Goal: Task Accomplishment & Management: Use online tool/utility

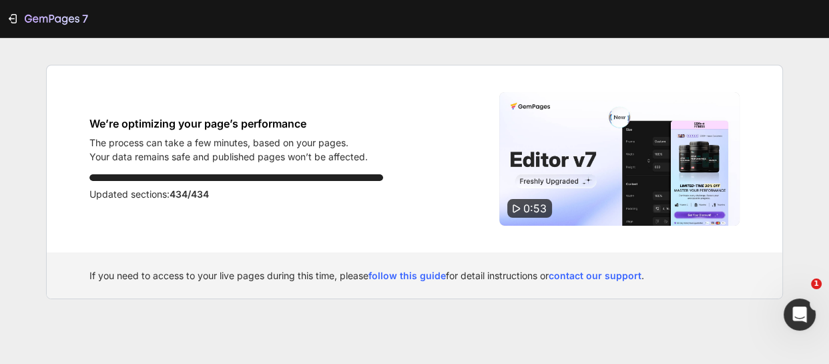
click at [808, 187] on div "7 We’re optimizing your page’s performance The process can take a few minutes, …" at bounding box center [414, 182] width 829 height 364
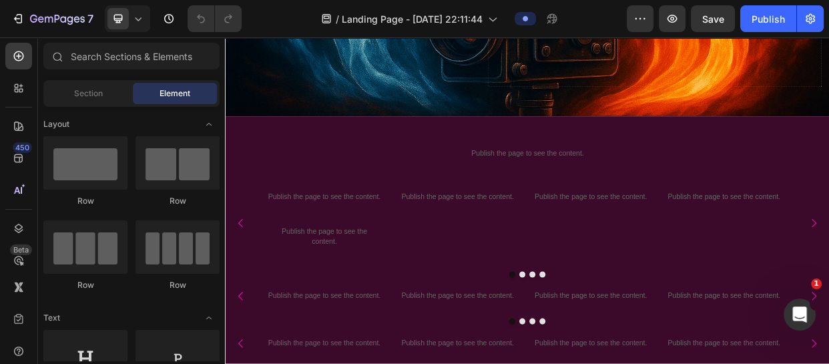
scroll to position [462, 0]
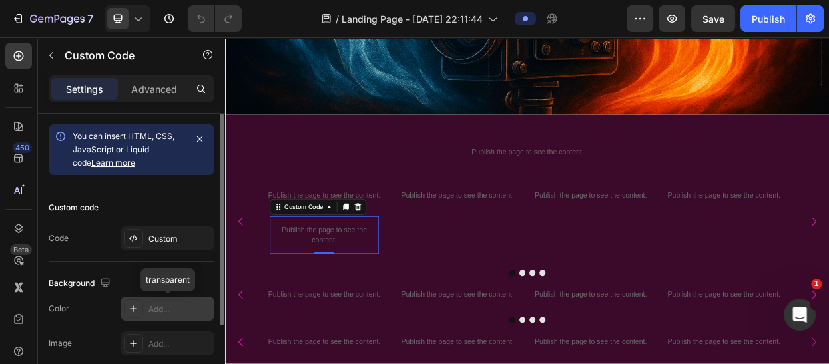
click at [170, 312] on div "Add..." at bounding box center [179, 309] width 63 height 12
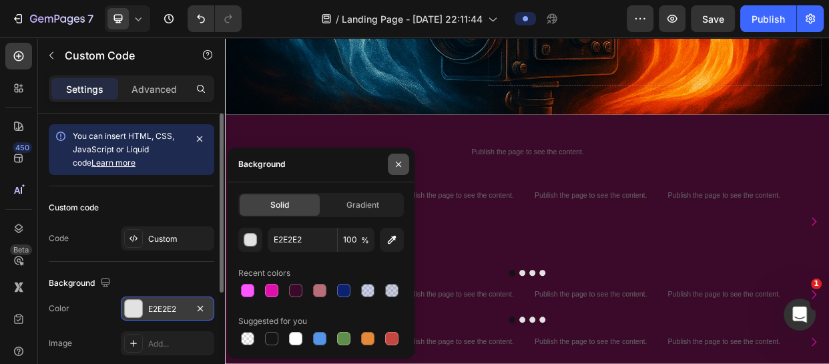
click at [399, 163] on icon "button" at bounding box center [398, 163] width 5 height 5
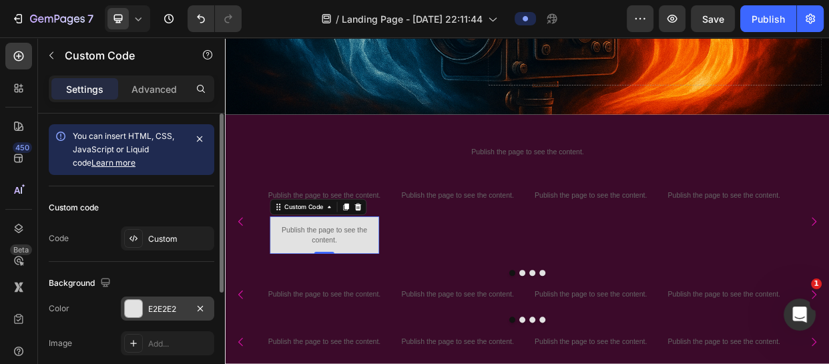
click at [147, 319] on div "E2E2E2" at bounding box center [167, 308] width 93 height 24
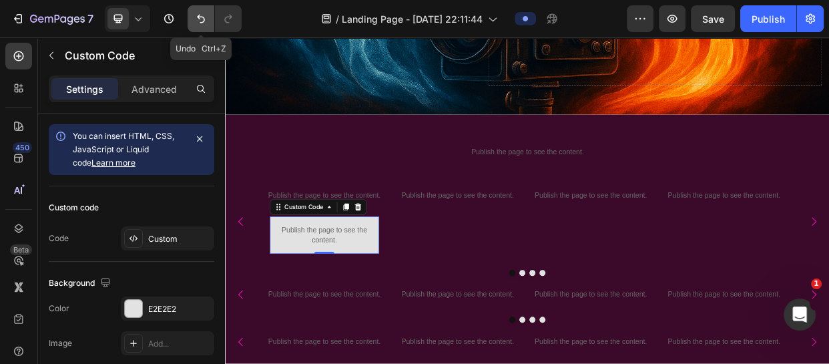
click at [194, 7] on button "Undo/Redo" at bounding box center [200, 18] width 27 height 27
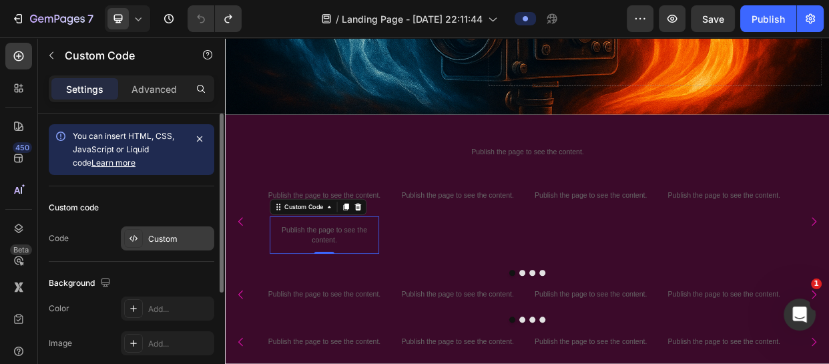
click at [161, 234] on div "Custom" at bounding box center [179, 239] width 63 height 12
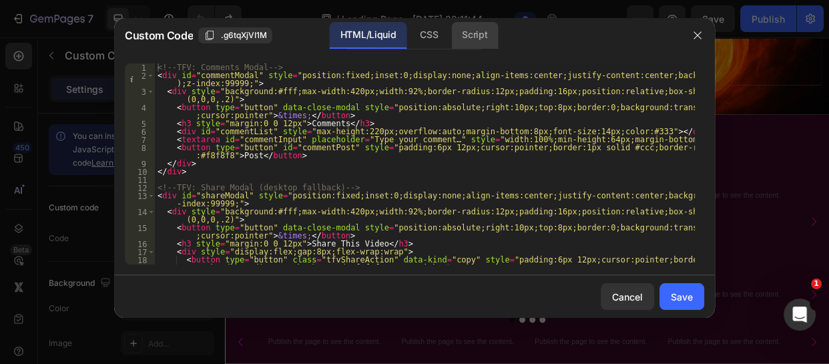
click at [477, 29] on div "Script" at bounding box center [474, 35] width 47 height 27
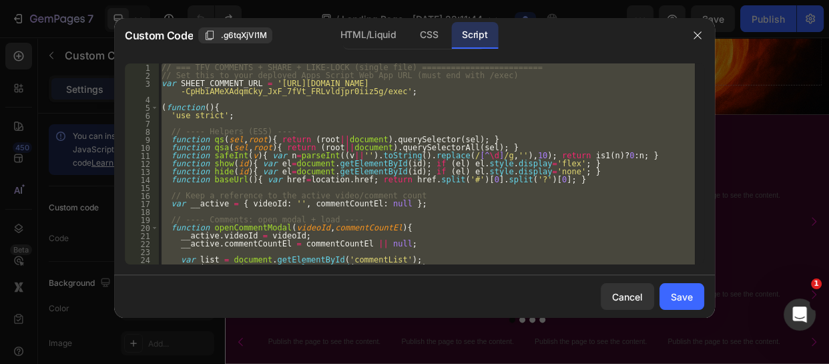
click at [169, 67] on div "// === TFV COMMENTS + SHARE + LIKE-LOCK (single file) =========================…" at bounding box center [427, 163] width 536 height 201
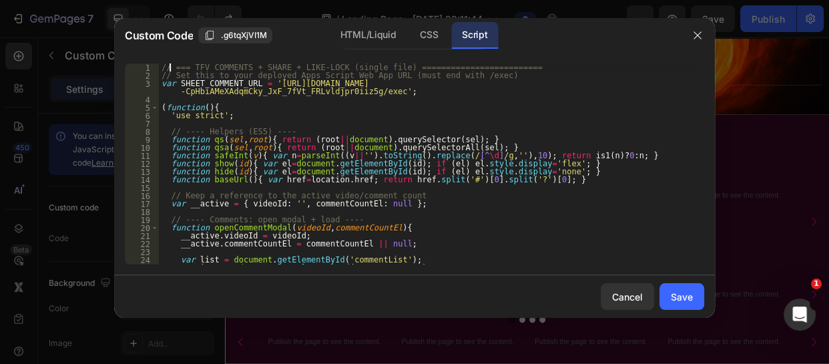
click at [158, 73] on div "2" at bounding box center [142, 75] width 34 height 8
click at [159, 65] on div "// === TFV COMMENTS + SHARE + LIKE-LOCK (single file) =========================…" at bounding box center [427, 171] width 536 height 217
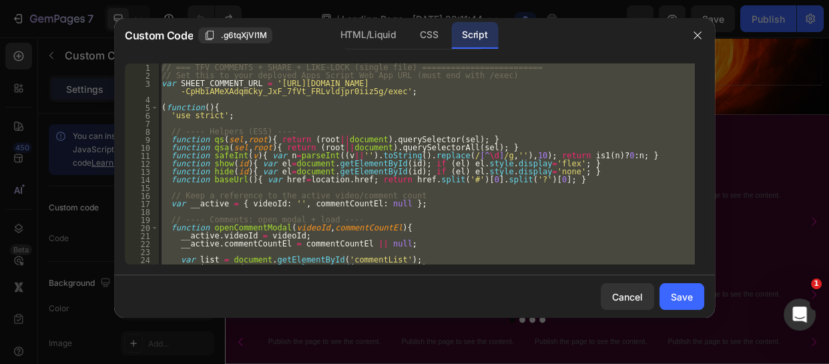
paste textarea
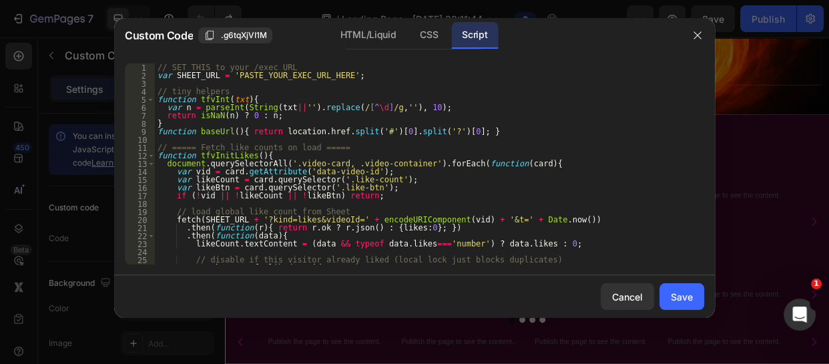
scroll to position [0, 0]
drag, startPoint x: 320, startPoint y: 77, endPoint x: 226, endPoint y: 78, distance: 94.1
click at [226, 78] on div "// SET THIS to your /exec URL var SHEET_URL = 'PASTE_YOUR_EXEC_URL_HERE' ; // t…" at bounding box center [425, 171] width 540 height 217
paste textarea "[URL][DOMAIN_NAME]"
type textarea "var SHEET_URL = '[URL][DOMAIN_NAME]';"
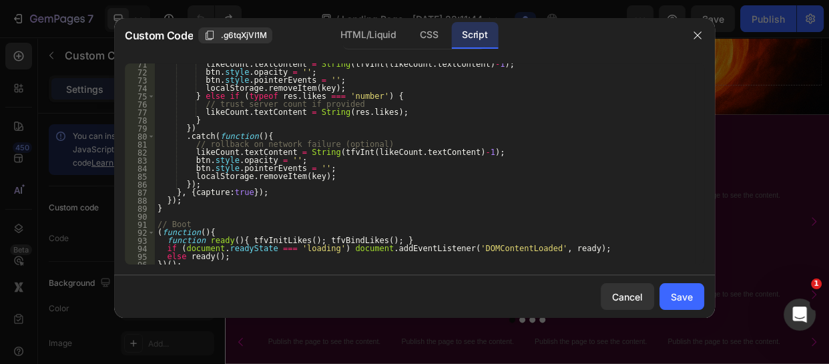
scroll to position [567, 0]
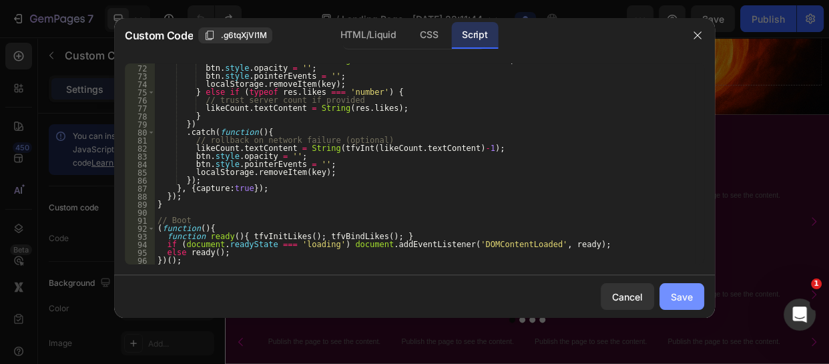
click at [677, 285] on button "Save" at bounding box center [681, 296] width 45 height 27
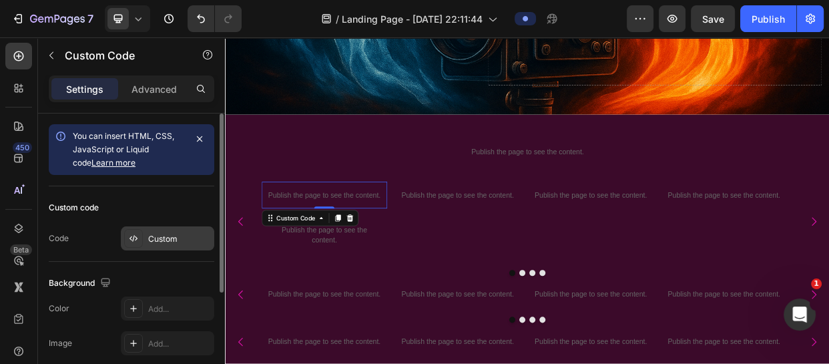
click at [166, 233] on div "Custom" at bounding box center [179, 239] width 63 height 12
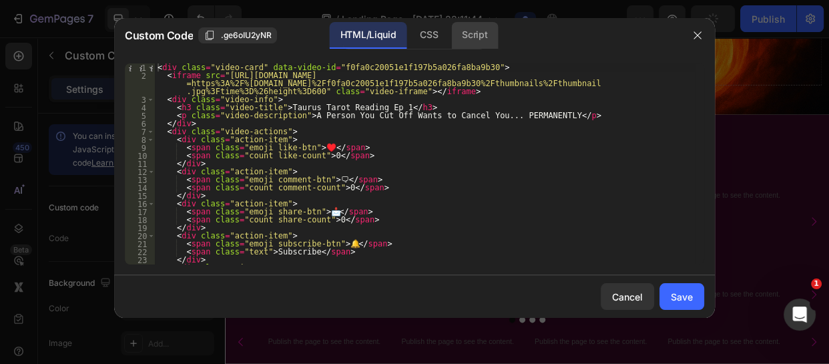
click at [476, 34] on div "Script" at bounding box center [474, 35] width 47 height 27
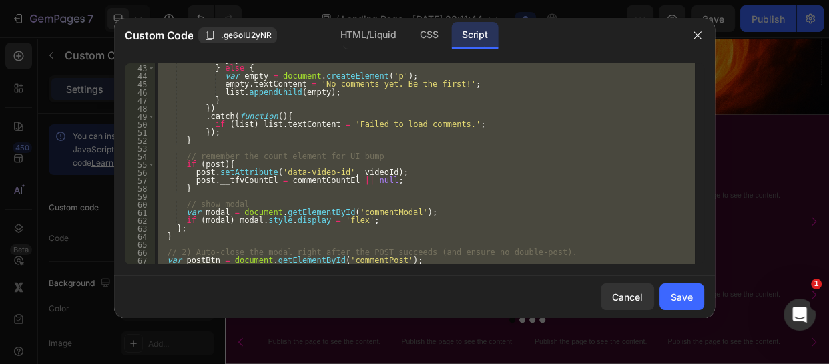
scroll to position [335, 0]
click at [316, 170] on div "}) ; } else { var empty = document . createElement ( 'p' ) ; empty . textConten…" at bounding box center [425, 163] width 540 height 201
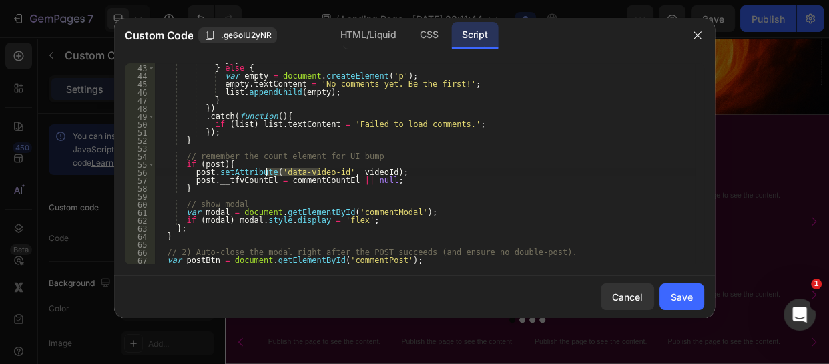
drag, startPoint x: 316, startPoint y: 171, endPoint x: 267, endPoint y: 172, distance: 49.4
click at [267, 172] on div "}) ; } else { var empty = document . createElement ( 'p' ) ; empty . textConten…" at bounding box center [425, 164] width 540 height 217
paste textarea "f0fa0c20051e1f197b5a026fa8ba9b30"
type textarea "post.setAttribute('f0fa0c20051e1f197b5a026fa8ba9b30', videoId);"
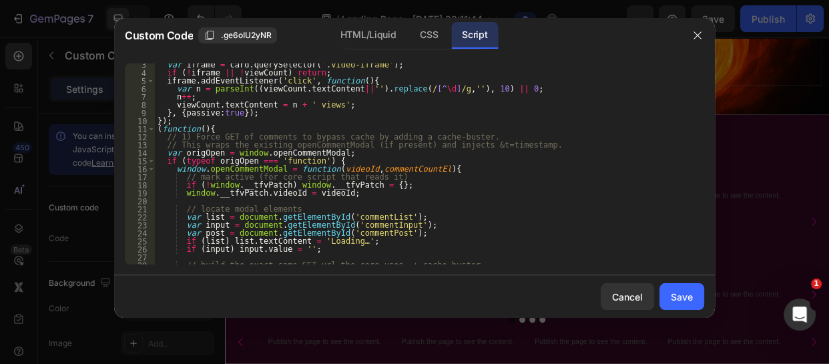
scroll to position [0, 0]
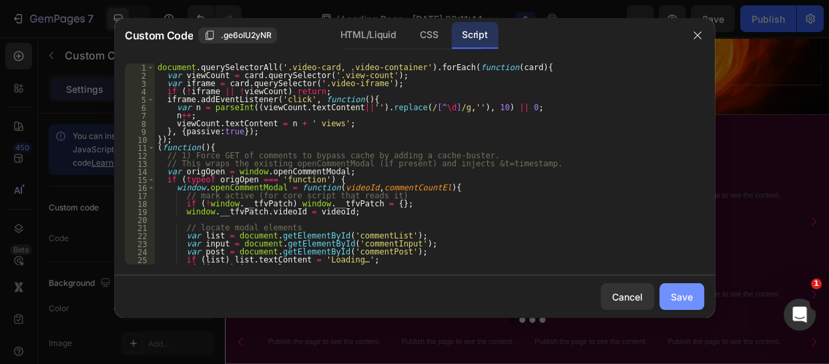
click at [685, 298] on div "Save" at bounding box center [682, 297] width 22 height 14
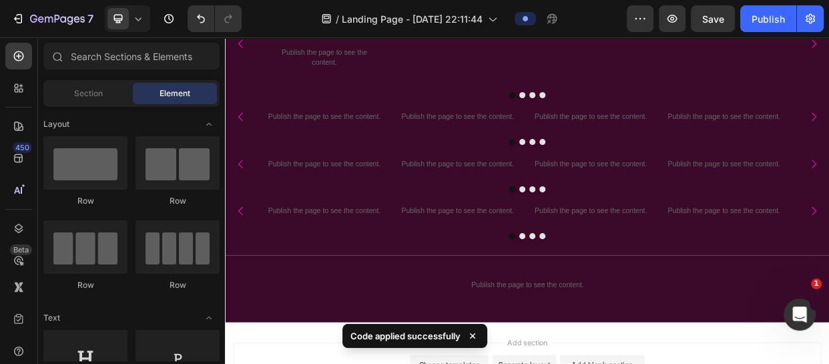
scroll to position [834, 0]
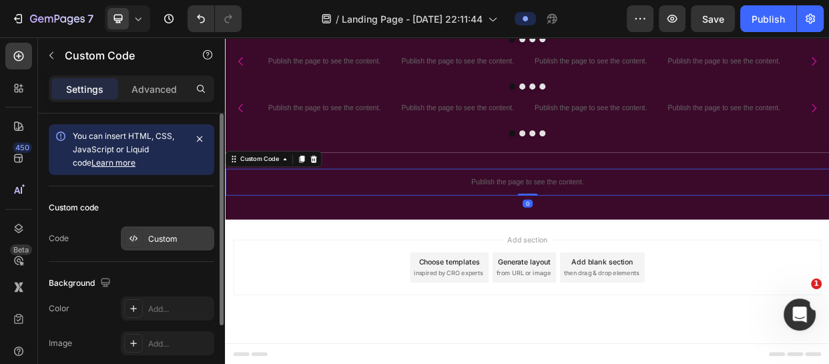
click at [141, 236] on div at bounding box center [133, 238] width 19 height 19
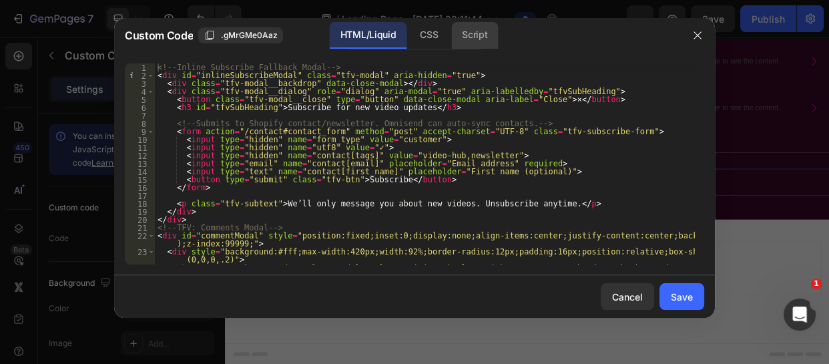
click at [488, 36] on div "Script" at bounding box center [474, 35] width 47 height 27
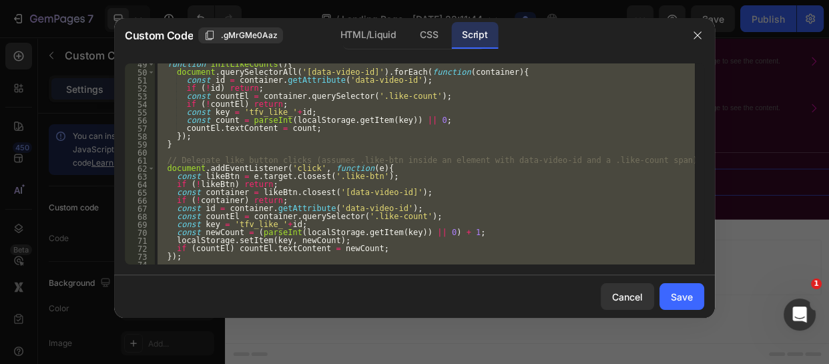
scroll to position [387, 0]
click at [359, 197] on div "function initLikeCounts ( ) { document . querySelectorAll ( '[data-video-id]' )…" at bounding box center [425, 163] width 540 height 201
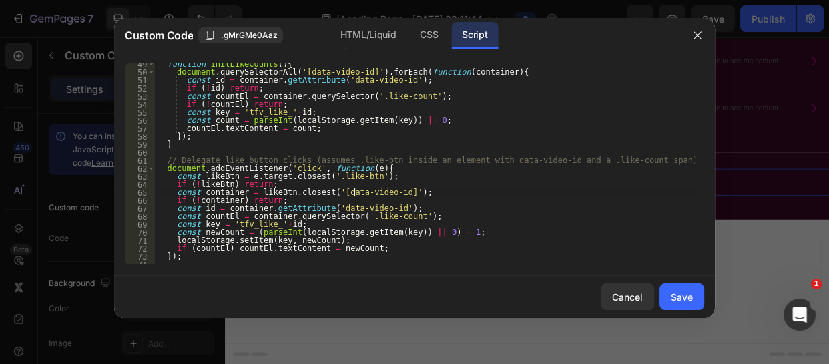
click at [354, 191] on div "function initLikeCounts ( ) { document . querySelectorAll ( '[data-video-id]' )…" at bounding box center [425, 168] width 540 height 217
type textarea "const container = likeBtn.closest('[data-video-id]');"
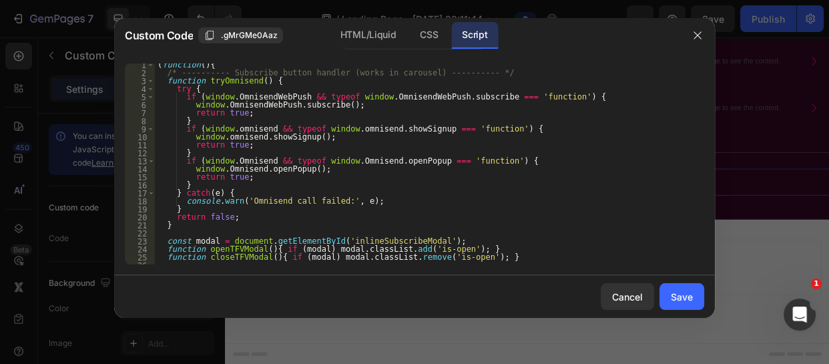
scroll to position [0, 0]
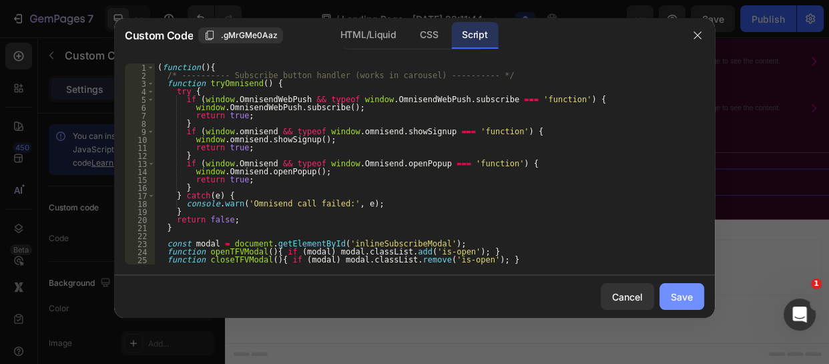
click at [687, 306] on button "Save" at bounding box center [681, 296] width 45 height 27
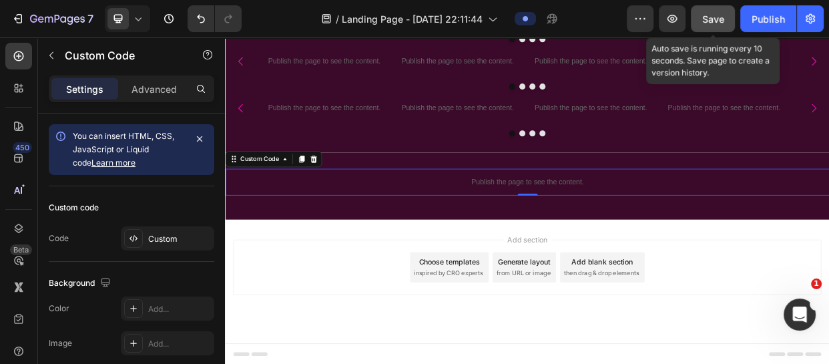
click at [709, 15] on span "Save" at bounding box center [713, 18] width 22 height 11
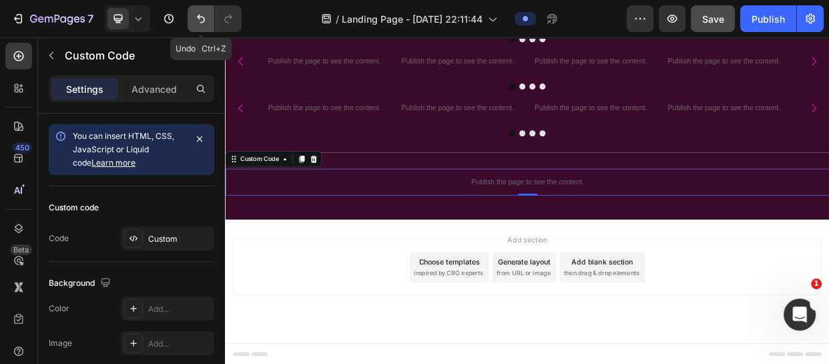
click at [199, 15] on icon "Undo/Redo" at bounding box center [200, 18] width 13 height 13
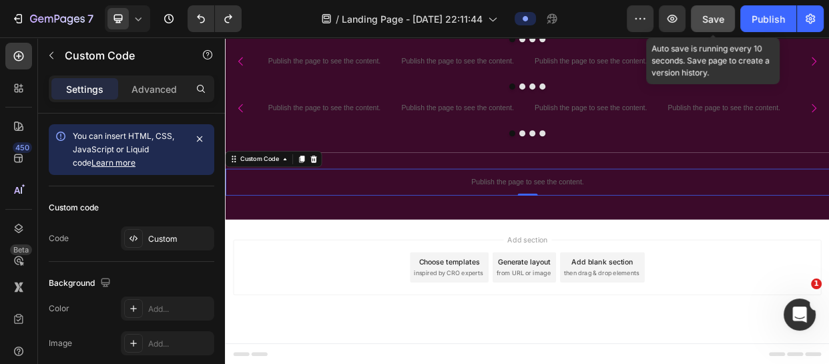
click at [715, 15] on span "Save" at bounding box center [713, 18] width 22 height 11
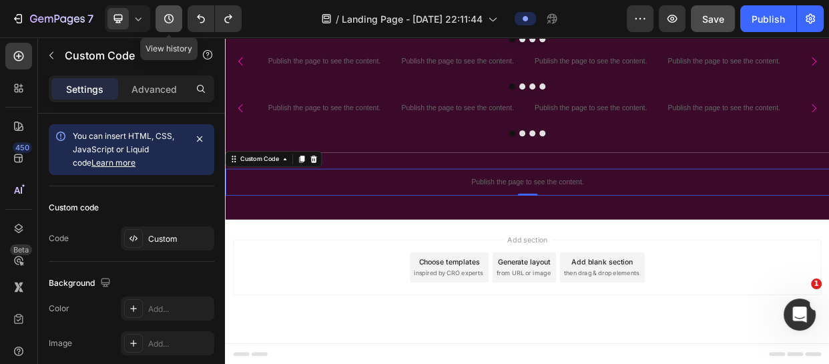
click at [173, 19] on icon "button" at bounding box center [168, 18] width 13 height 13
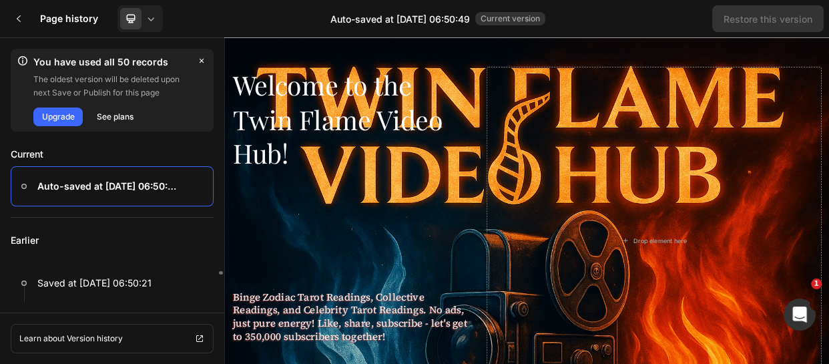
click at [165, 238] on p "Earlier" at bounding box center [112, 240] width 203 height 45
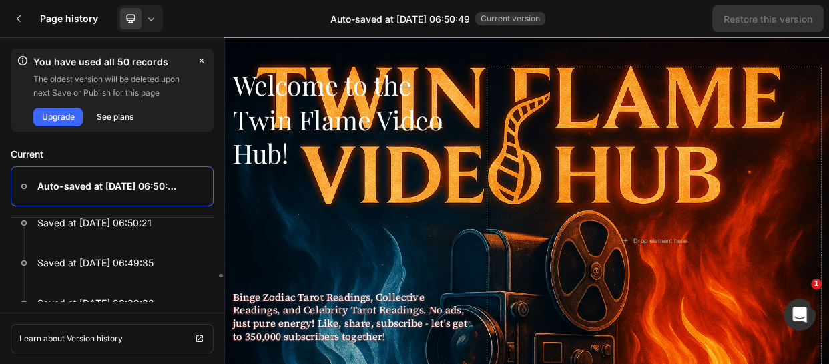
scroll to position [80, 0]
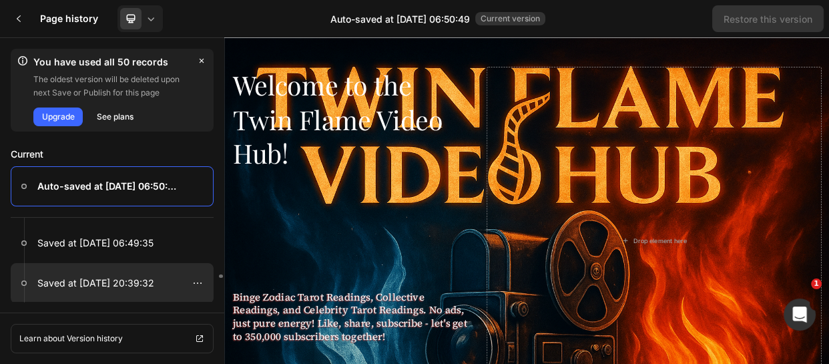
click at [73, 292] on div at bounding box center [112, 283] width 203 height 40
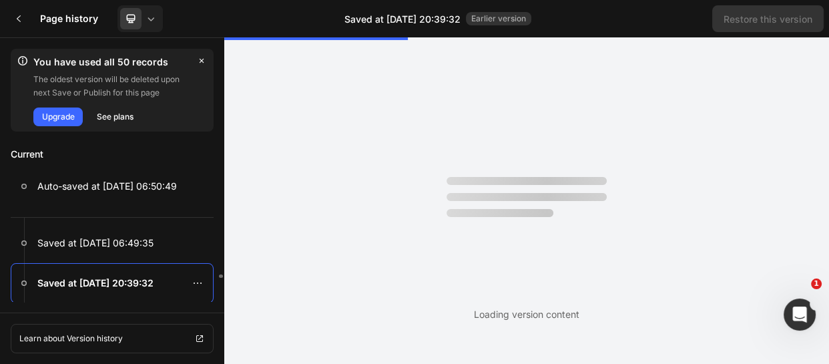
scroll to position [0, 0]
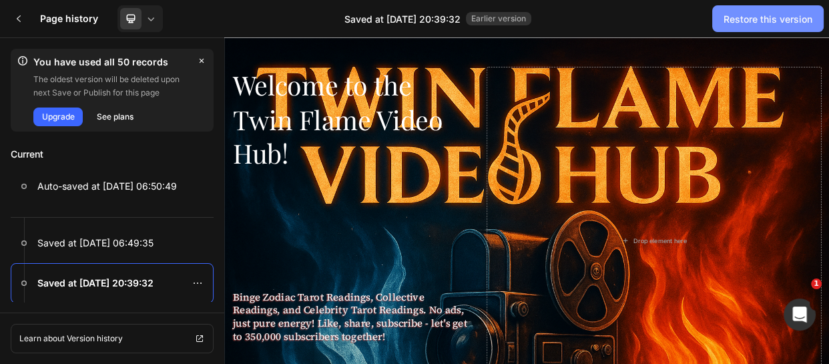
click at [756, 12] on div "Restore this version" at bounding box center [767, 19] width 89 height 14
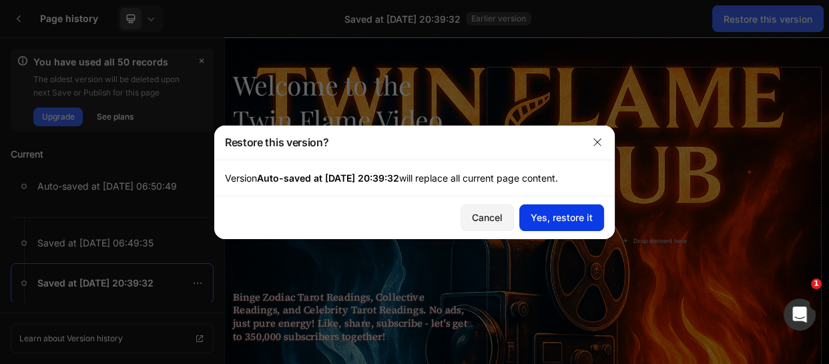
click at [558, 214] on div "Yes, restore it" at bounding box center [561, 217] width 62 height 14
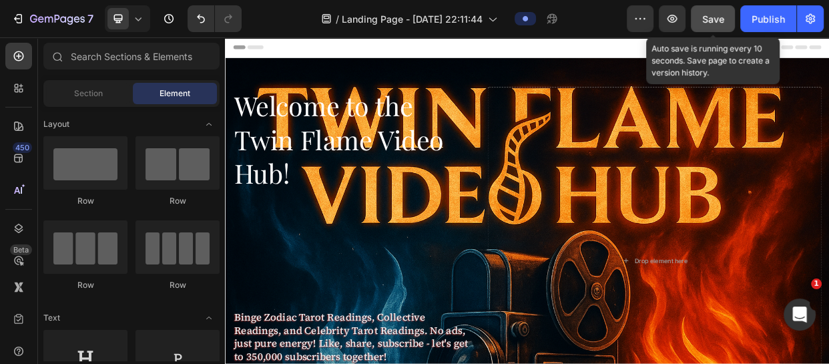
click at [703, 14] on span "Save" at bounding box center [713, 18] width 22 height 11
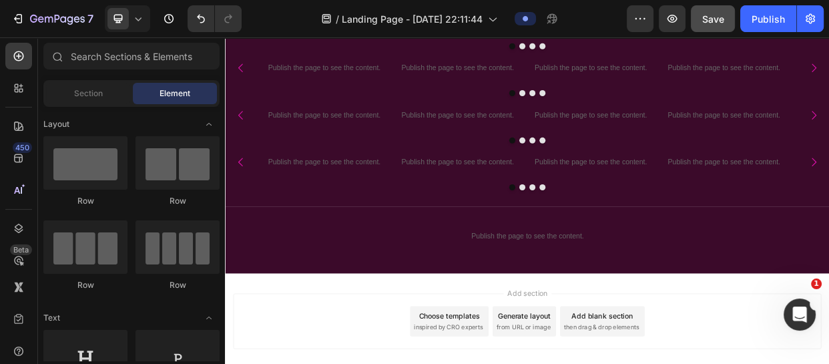
scroll to position [834, 0]
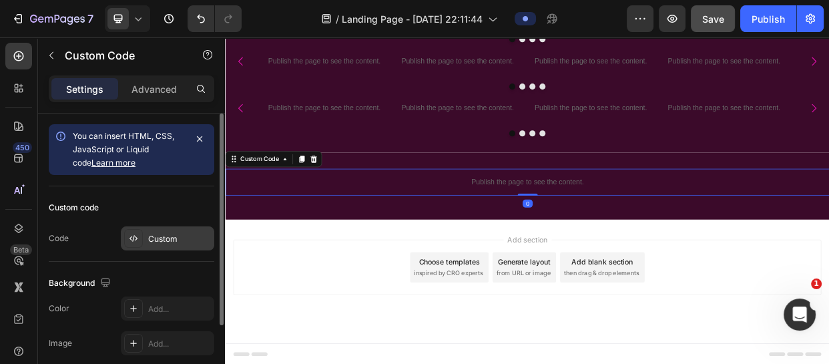
click at [163, 228] on div "Custom" at bounding box center [167, 238] width 93 height 24
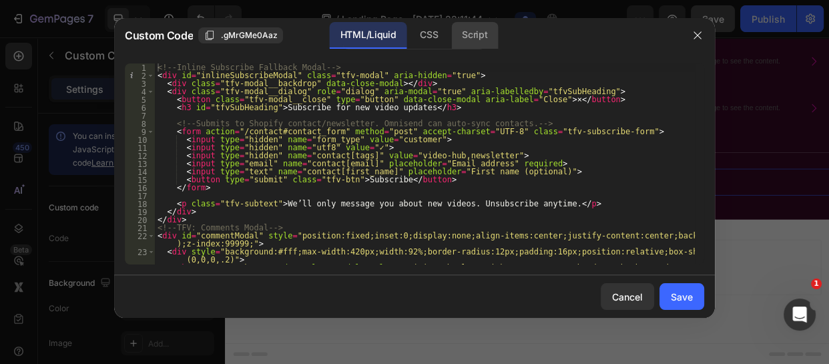
click at [478, 34] on div "Script" at bounding box center [474, 35] width 47 height 27
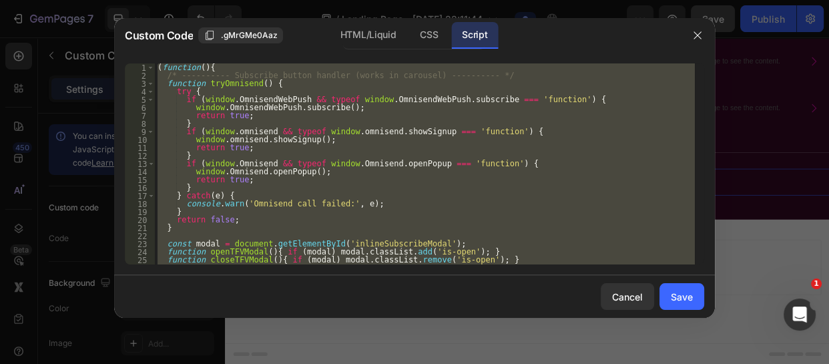
click at [187, 115] on div "( function ( ) { /* ---------- Subscribe button handler (works in carousel) ---…" at bounding box center [425, 163] width 540 height 201
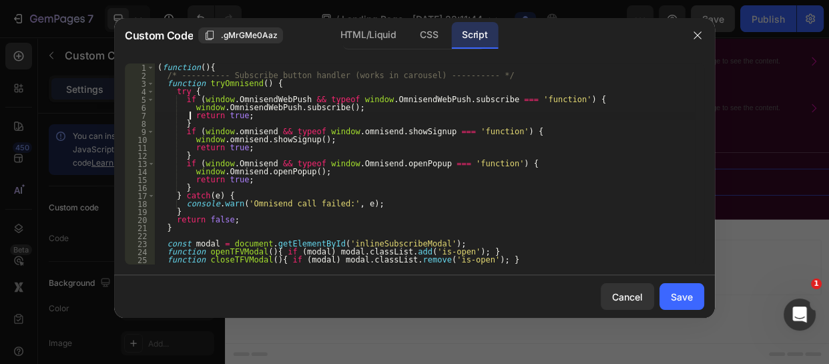
type textarea "} })();"
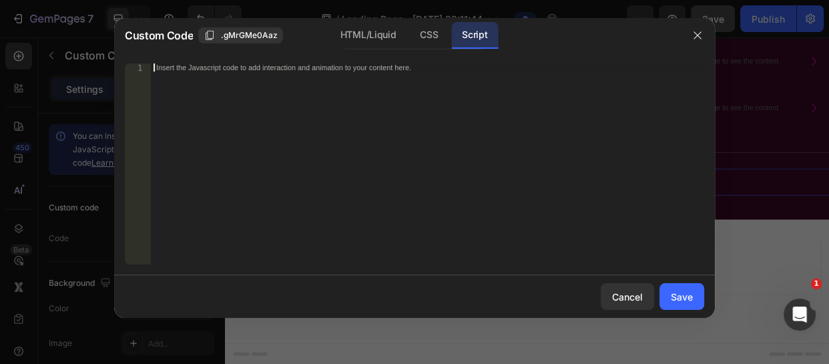
paste textarea "}"
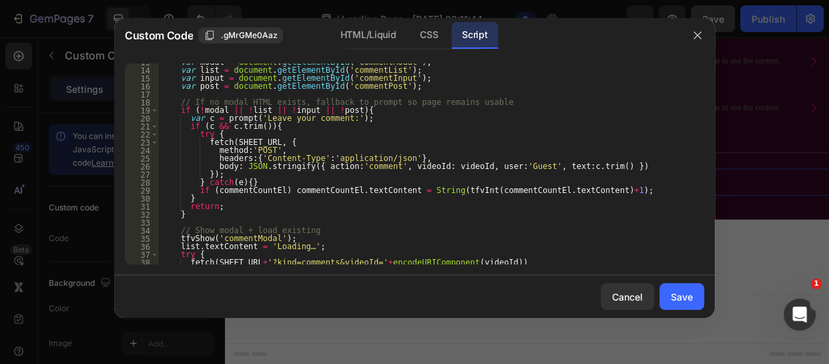
scroll to position [0, 0]
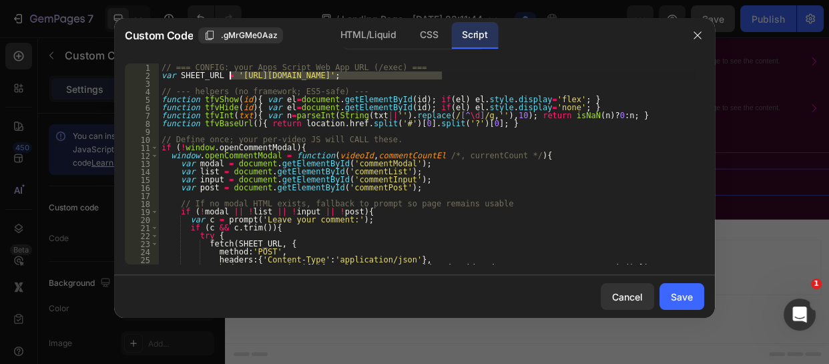
drag, startPoint x: 441, startPoint y: 77, endPoint x: 229, endPoint y: 75, distance: 212.2
click at [229, 75] on div "// === CONFIG: your Apps Script Web App URL (/exec) === var SHEET_URL = '[URL][…" at bounding box center [427, 171] width 536 height 217
paste textarea "AKfycbz1wJ7fZM0YZ5KnEhRaT_3IoboNTt_YP2-Ri_Nvcxmwg62iWmaJZUCoHCq3C8D_xZwf8g"
type textarea "var SHEET_URL = '[URL][DOMAIN_NAME]';"
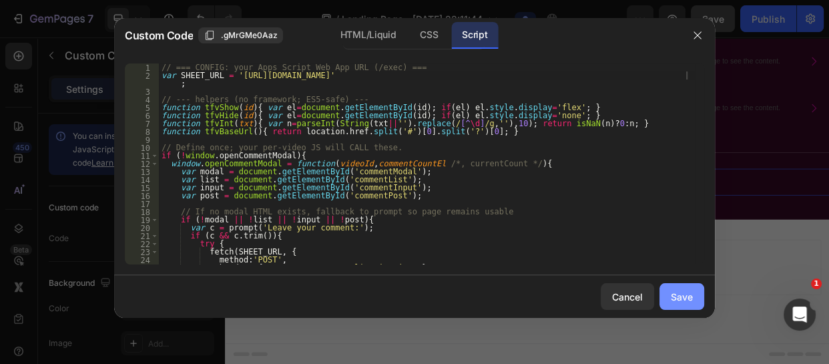
click at [682, 298] on div "Save" at bounding box center [682, 297] width 22 height 14
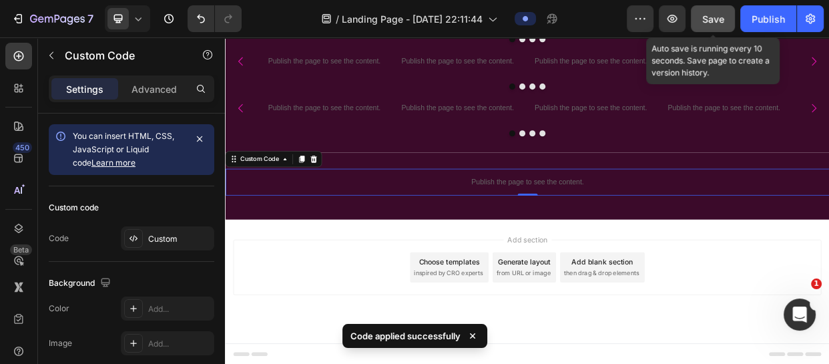
click at [706, 13] on span "Save" at bounding box center [713, 18] width 22 height 11
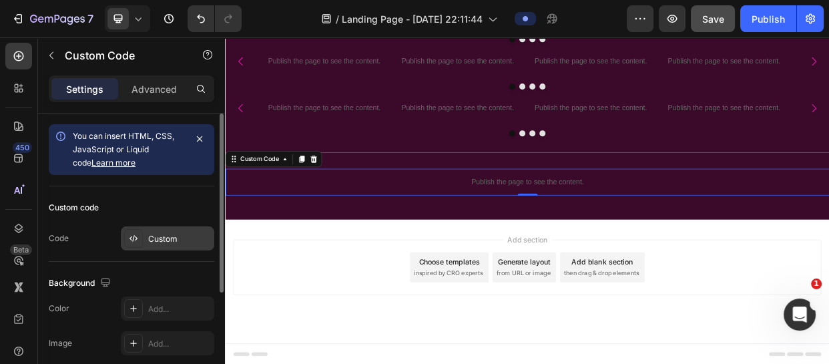
click at [171, 235] on div "Custom" at bounding box center [179, 239] width 63 height 12
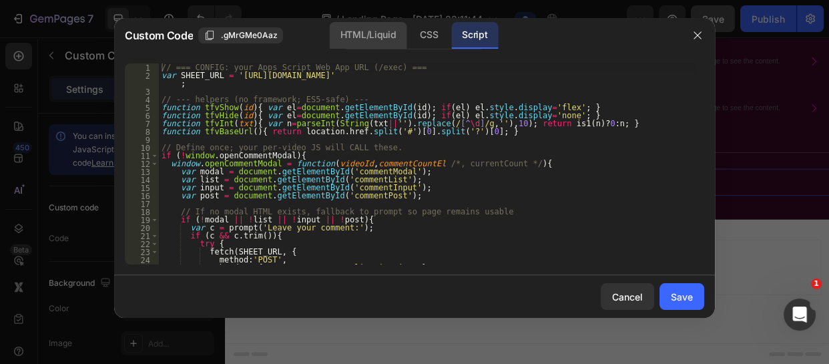
click at [409, 29] on div "HTML/Liquid" at bounding box center [428, 35] width 39 height 27
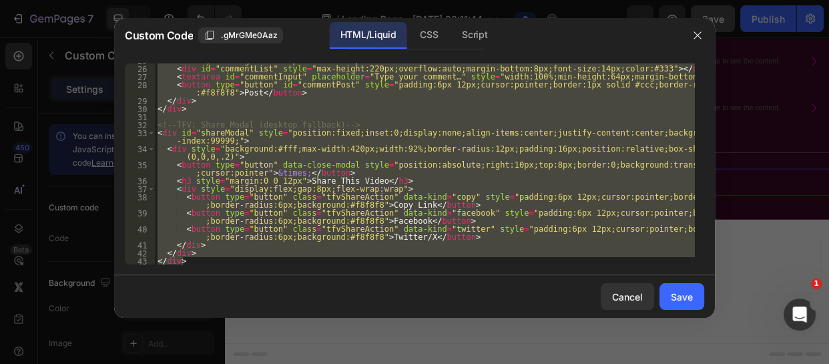
scroll to position [224, 0]
click at [699, 15] on div at bounding box center [414, 182] width 829 height 364
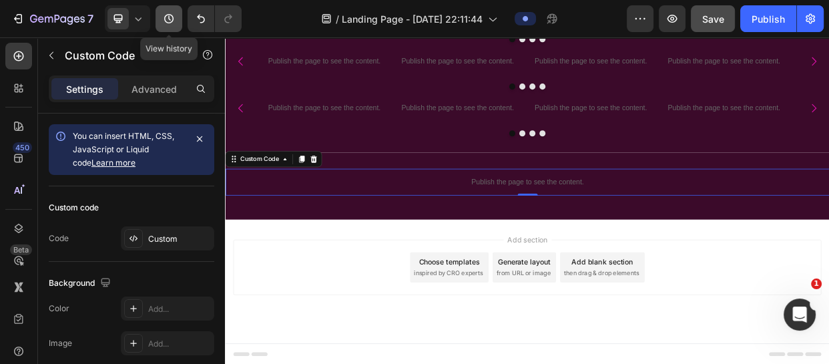
click at [166, 15] on icon "button" at bounding box center [168, 18] width 13 height 13
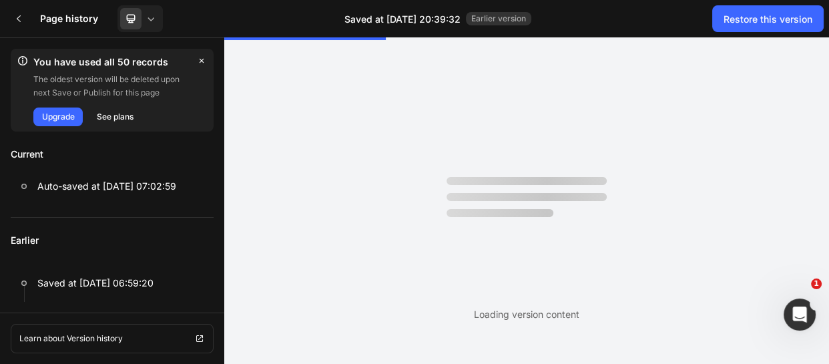
scroll to position [0, 0]
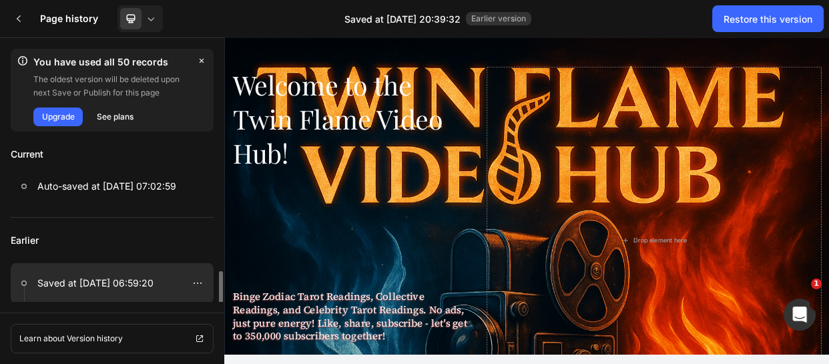
click at [82, 287] on p "Saved at [DATE] 06:59:20" at bounding box center [95, 283] width 116 height 16
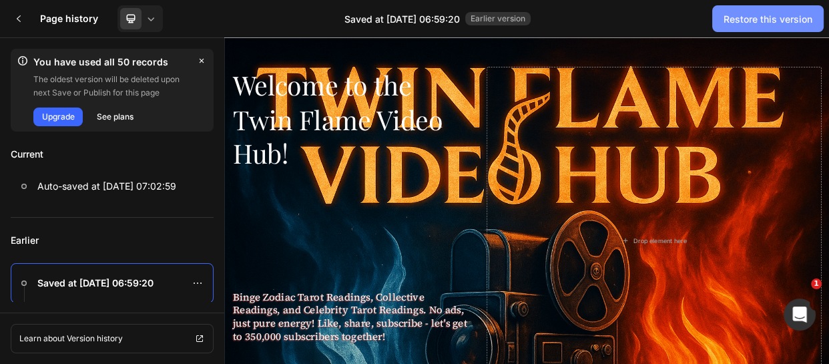
click at [753, 13] on div "Restore this version" at bounding box center [767, 19] width 89 height 14
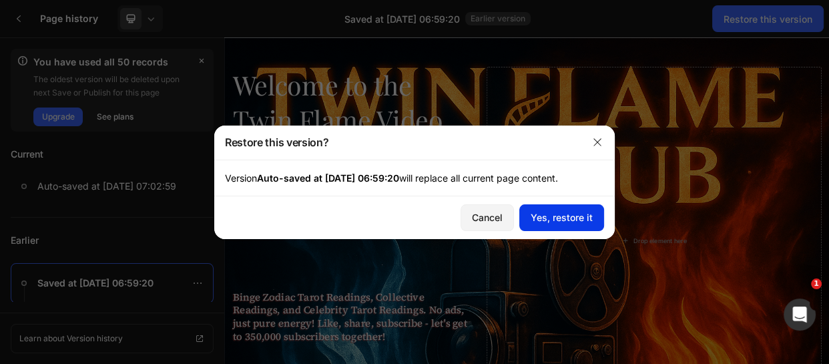
click at [560, 216] on div "Yes, restore it" at bounding box center [561, 217] width 62 height 14
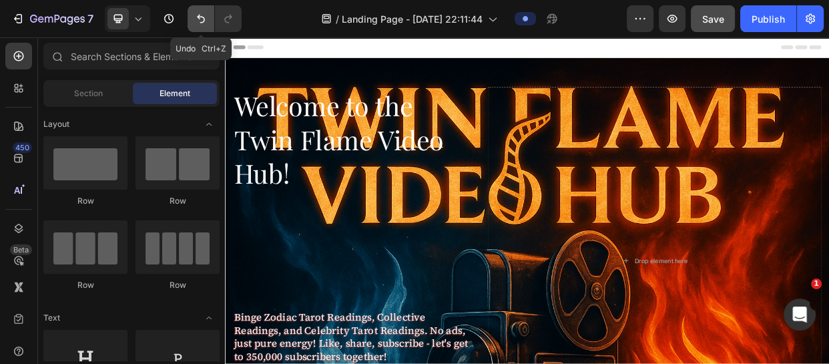
click at [195, 19] on icon "Undo/Redo" at bounding box center [200, 18] width 13 height 13
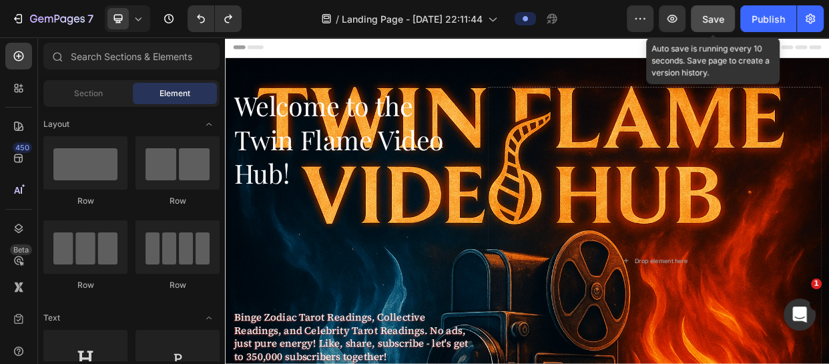
click at [703, 18] on span "Save" at bounding box center [713, 18] width 22 height 11
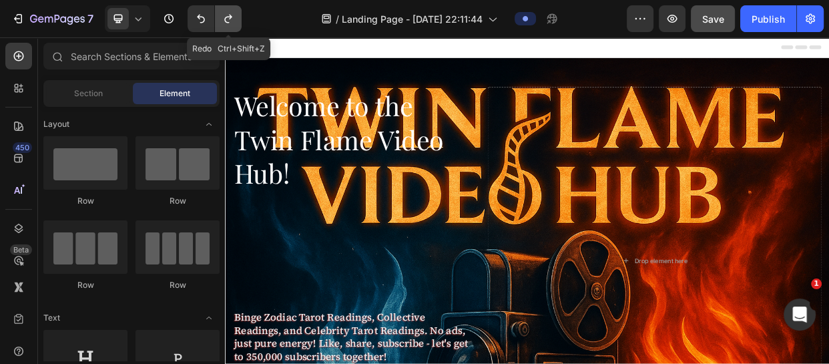
click at [226, 12] on icon "Undo/Redo" at bounding box center [228, 18] width 13 height 13
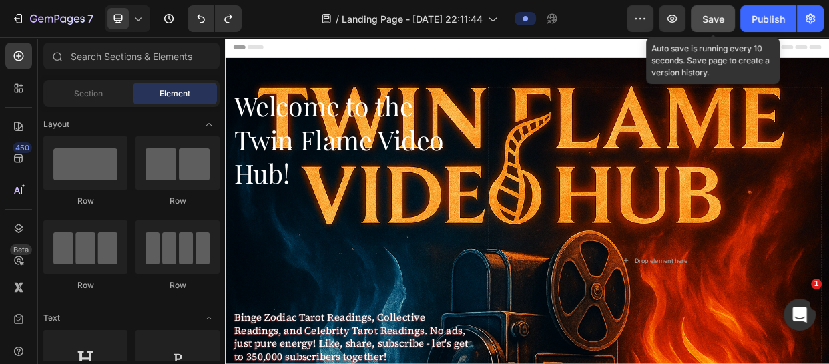
click at [704, 9] on button "Save" at bounding box center [713, 18] width 44 height 27
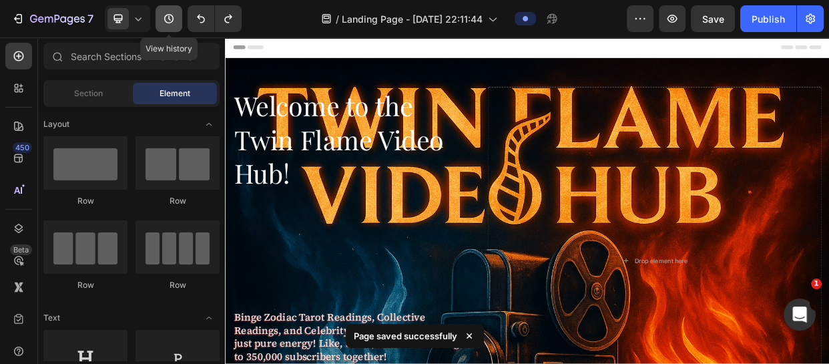
click at [165, 14] on icon "button" at bounding box center [168, 18] width 13 height 13
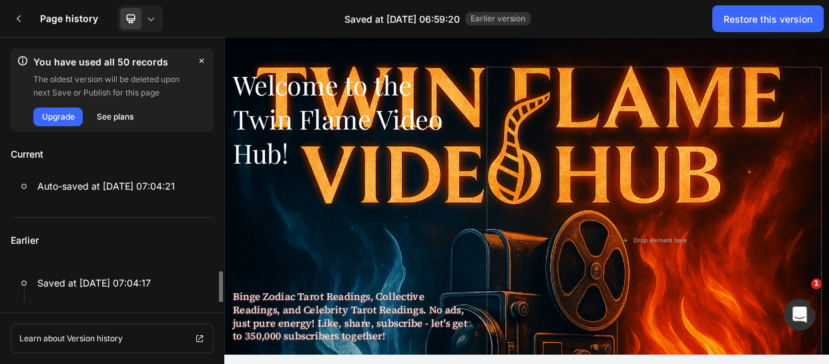
click at [183, 246] on p "Earlier" at bounding box center [112, 240] width 203 height 45
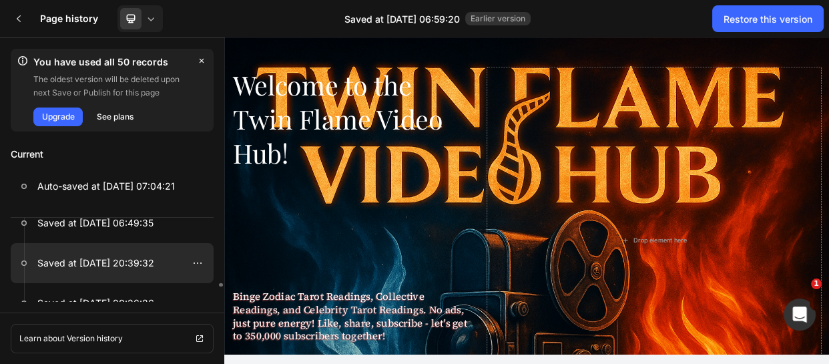
click at [133, 264] on p "Saved at [DATE] 20:39:32" at bounding box center [95, 263] width 117 height 16
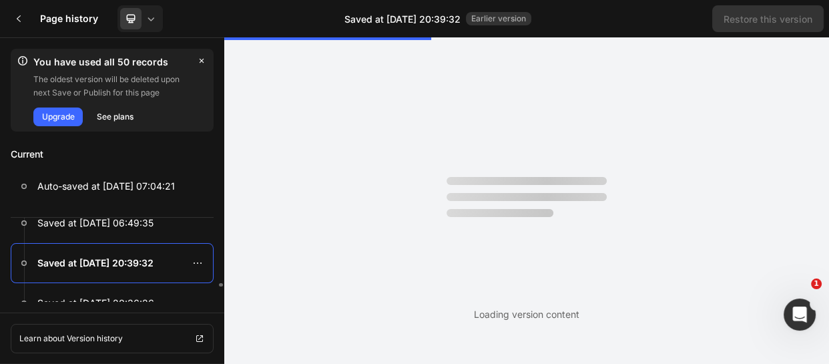
scroll to position [0, 0]
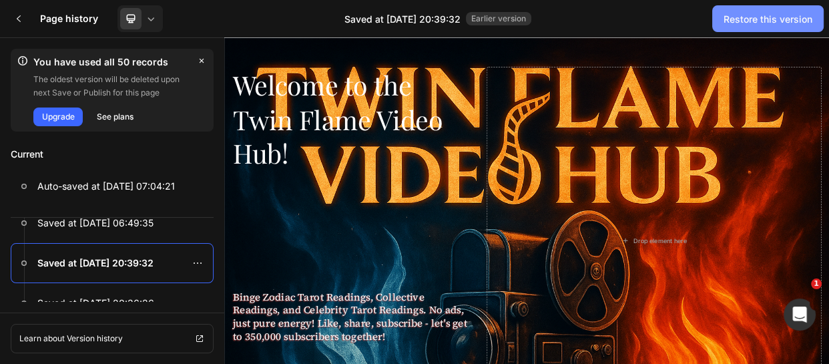
click at [767, 19] on div "Restore this version" at bounding box center [767, 19] width 89 height 14
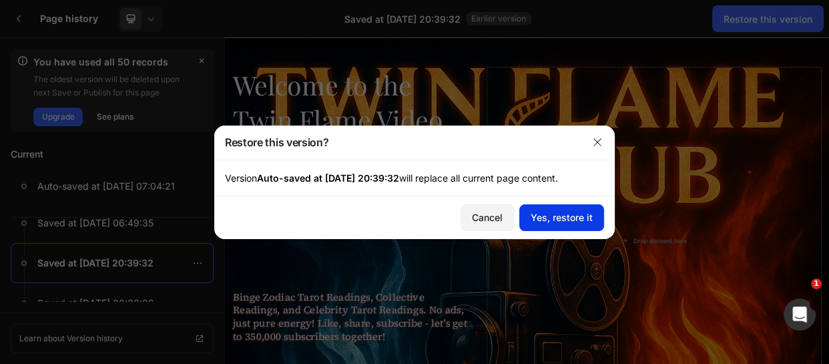
click at [574, 216] on div "Yes, restore it" at bounding box center [561, 217] width 62 height 14
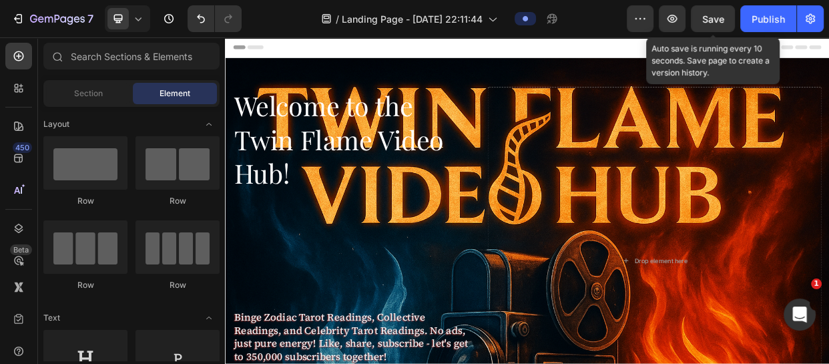
click at [717, 19] on span "Save" at bounding box center [713, 18] width 22 height 11
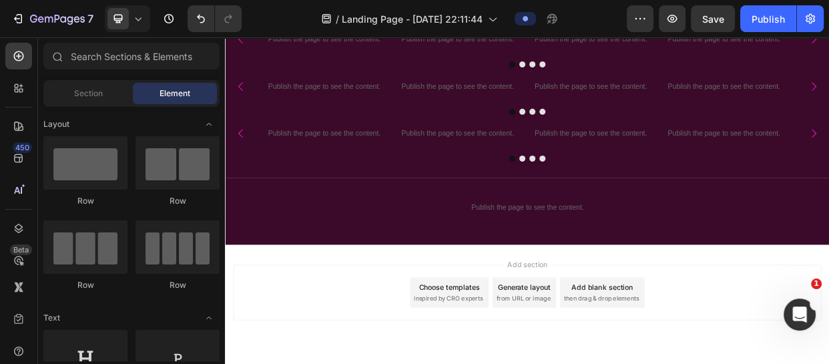
scroll to position [809, 0]
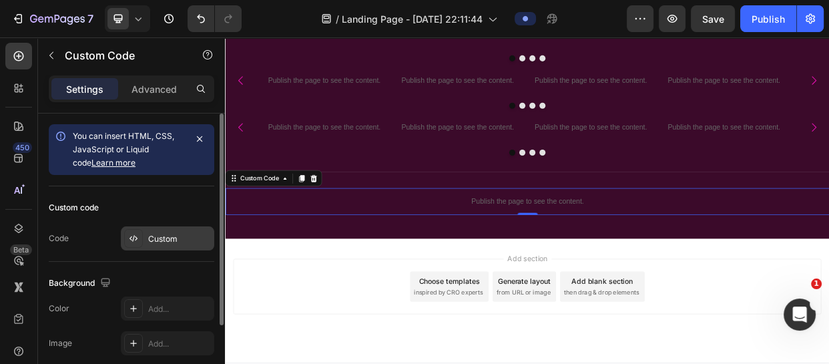
click at [159, 238] on div "Custom" at bounding box center [179, 239] width 63 height 12
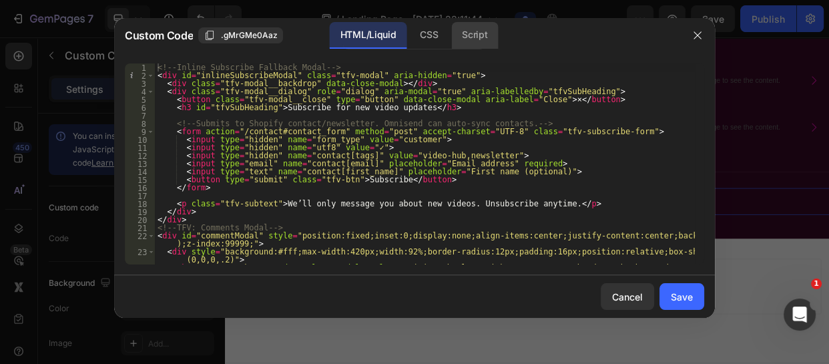
click at [476, 27] on div "Script" at bounding box center [474, 35] width 47 height 27
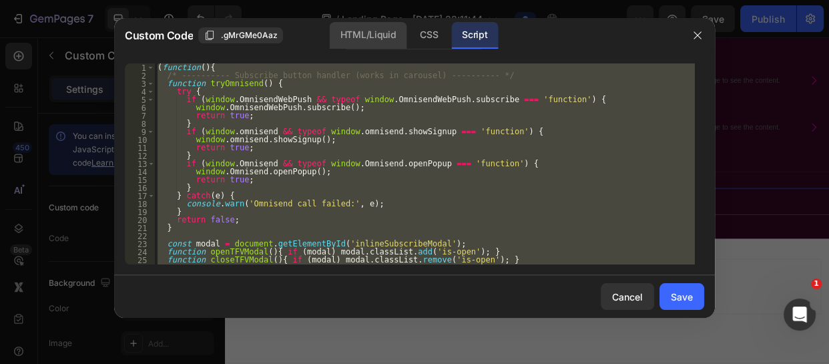
click at [409, 30] on div "HTML/Liquid" at bounding box center [428, 35] width 39 height 27
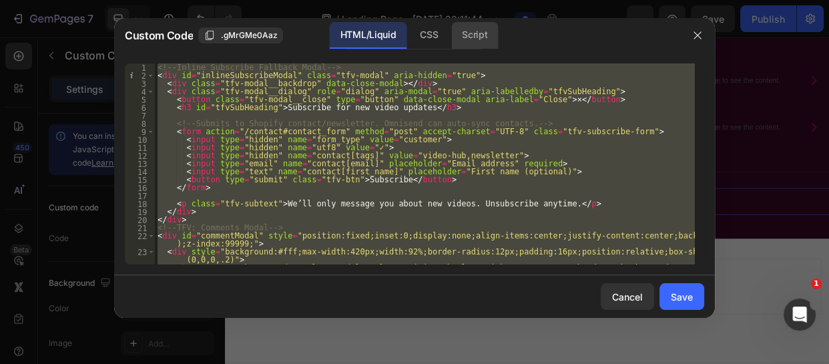
click at [484, 31] on div "Script" at bounding box center [474, 35] width 47 height 27
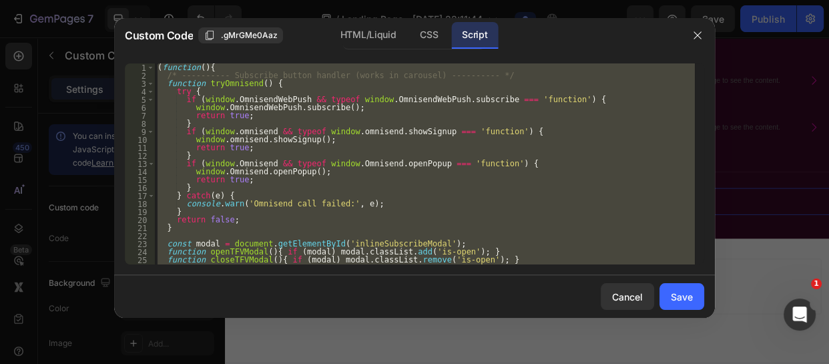
click at [176, 87] on div "( function ( ) { /* ---------- Subscribe button handler (works in carousel) ---…" at bounding box center [425, 163] width 540 height 201
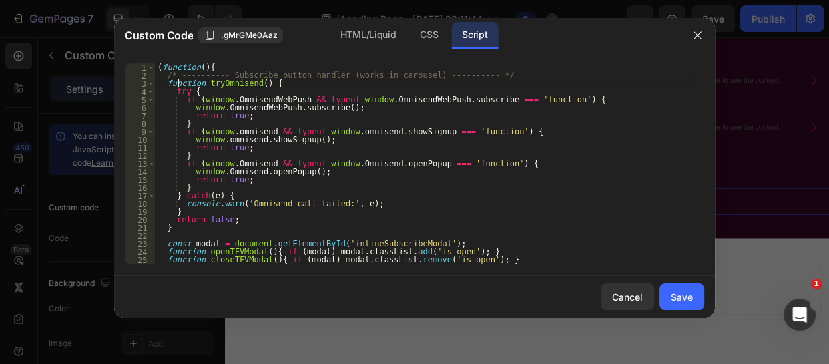
type textarea "} })();"
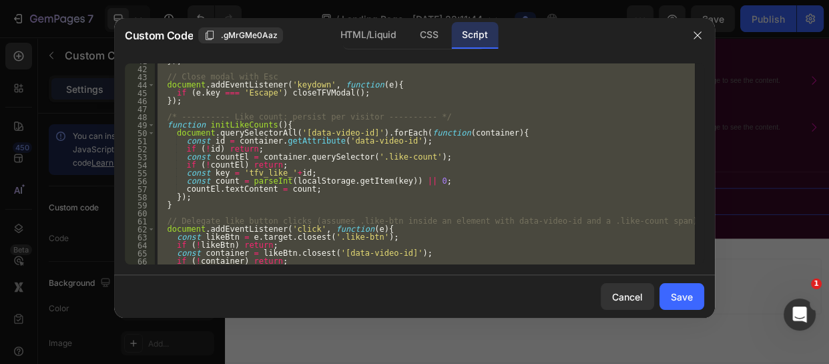
scroll to position [440, 0]
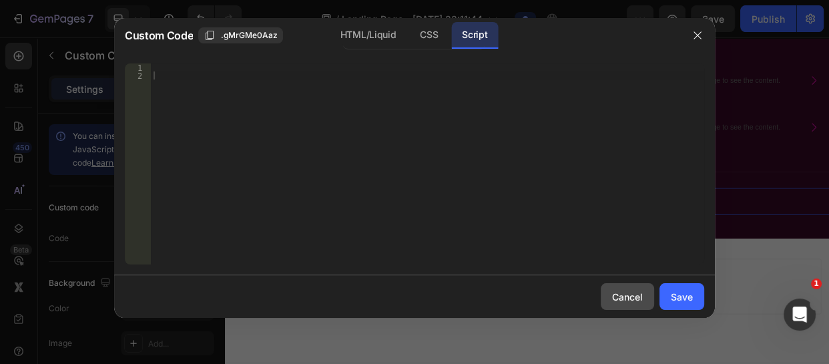
click at [617, 293] on div "Cancel" at bounding box center [627, 297] width 31 height 14
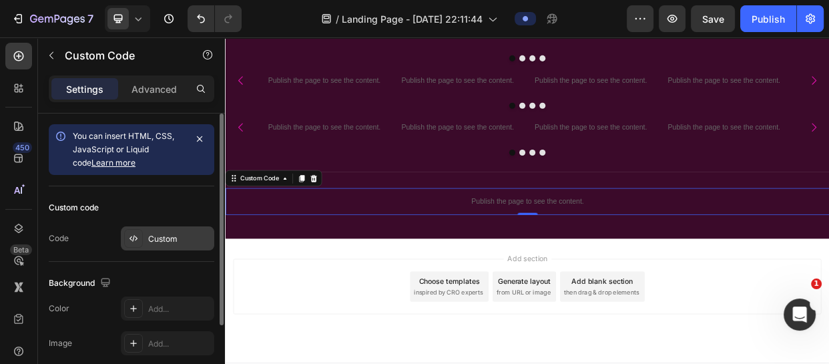
click at [161, 239] on div "Custom" at bounding box center [179, 239] width 63 height 12
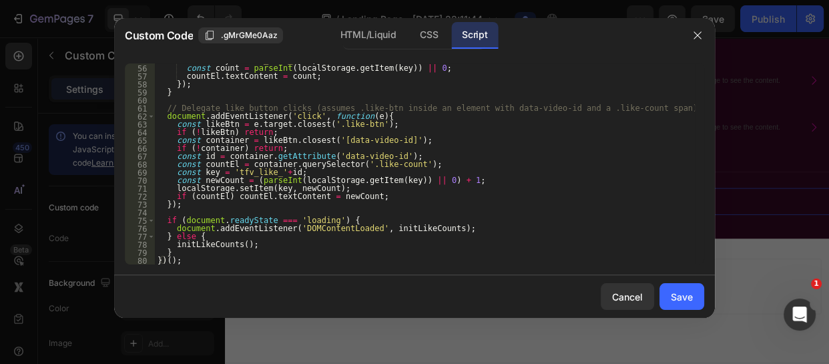
scroll to position [0, 0]
type textarea "}"
click at [210, 256] on div "const key = 'tfv_like_' + id ; const count = parseInt ( localStorage . getItem …" at bounding box center [425, 164] width 540 height 217
paste textarea "})();"
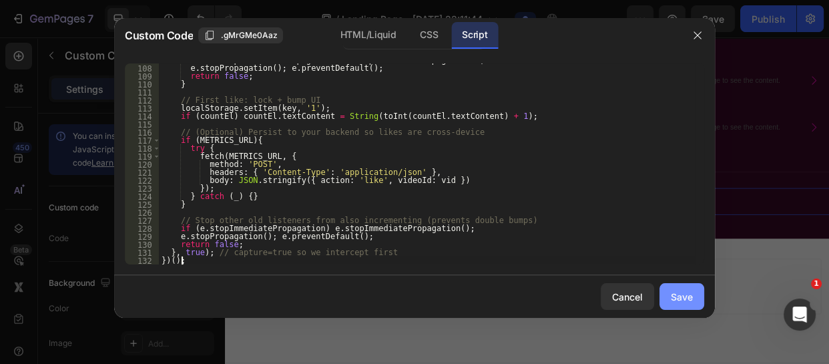
type textarea "})();"
click at [689, 301] on div "Save" at bounding box center [682, 297] width 22 height 14
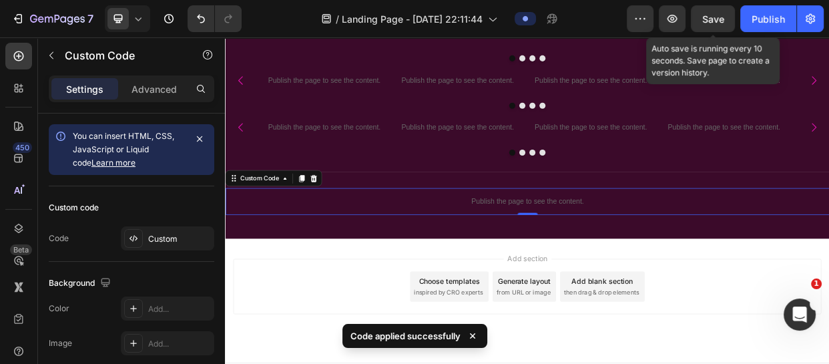
click at [705, 14] on span "Save" at bounding box center [713, 18] width 22 height 11
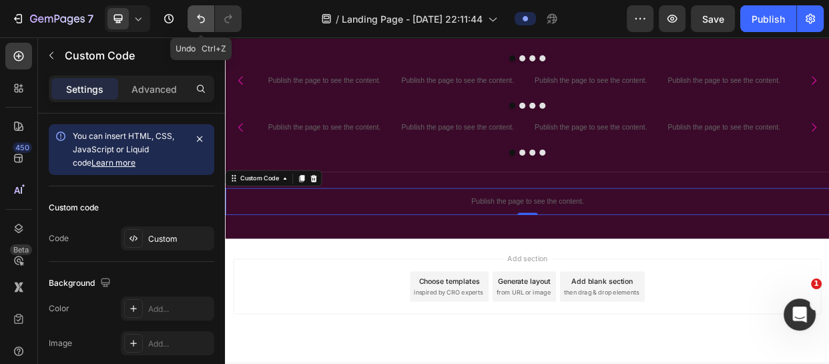
click at [195, 14] on icon "Undo/Redo" at bounding box center [200, 18] width 13 height 13
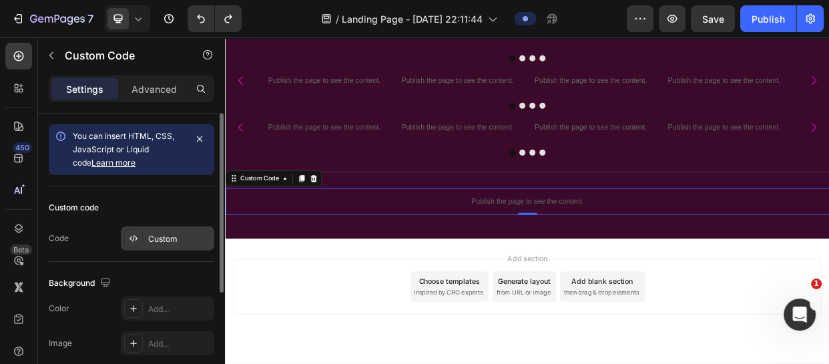
click at [155, 233] on div "Custom" at bounding box center [179, 239] width 63 height 12
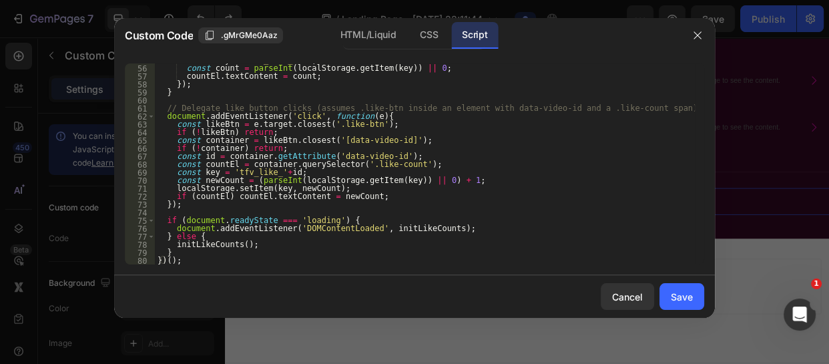
scroll to position [440, 0]
type textarea "})();"
click at [183, 260] on div "const key = 'tfv_like_' + id ; const count = parseInt ( localStorage . getItem …" at bounding box center [425, 164] width 540 height 217
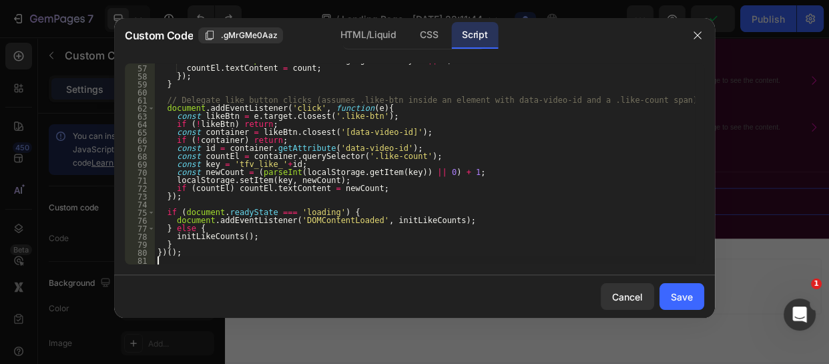
paste textarea "})();"
type textarea "})();"
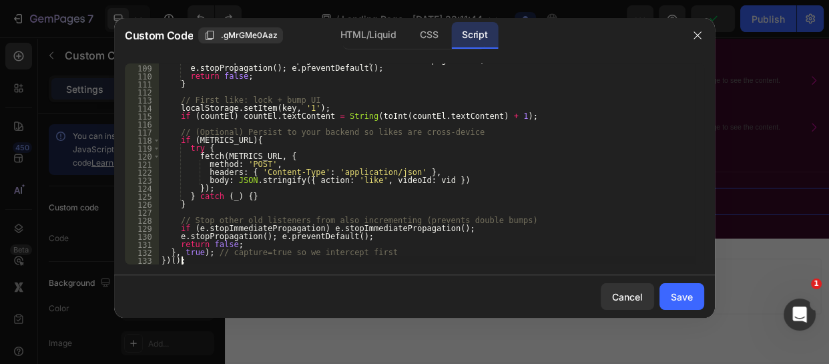
scroll to position [864, 0]
click at [681, 299] on div "Save" at bounding box center [682, 297] width 22 height 14
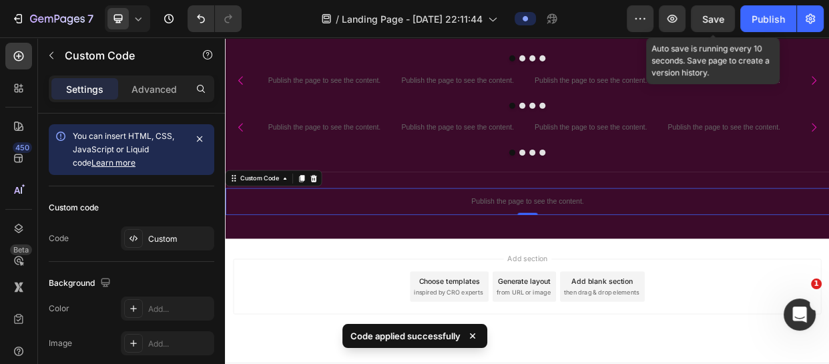
click at [705, 20] on span "Save" at bounding box center [713, 18] width 22 height 11
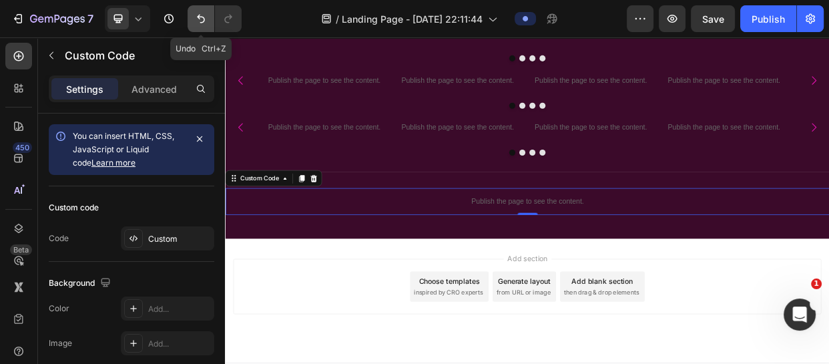
click at [198, 16] on icon "Undo/Redo" at bounding box center [201, 19] width 8 height 9
click at [169, 25] on icon "button" at bounding box center [168, 18] width 13 height 13
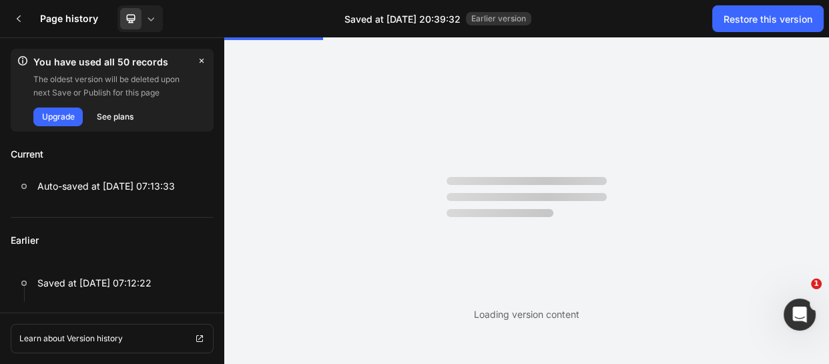
scroll to position [0, 0]
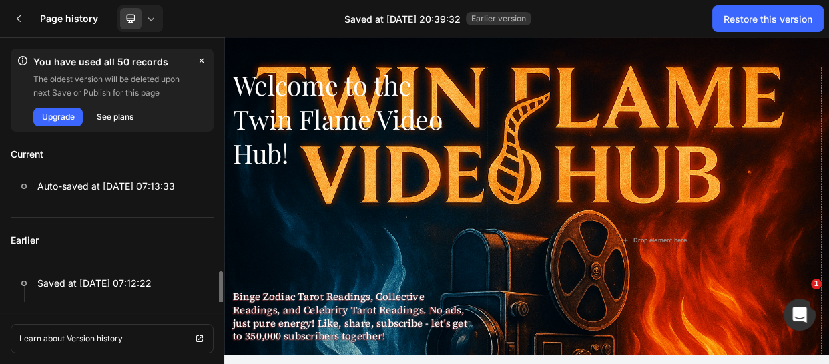
click at [175, 231] on p "Earlier" at bounding box center [112, 240] width 203 height 45
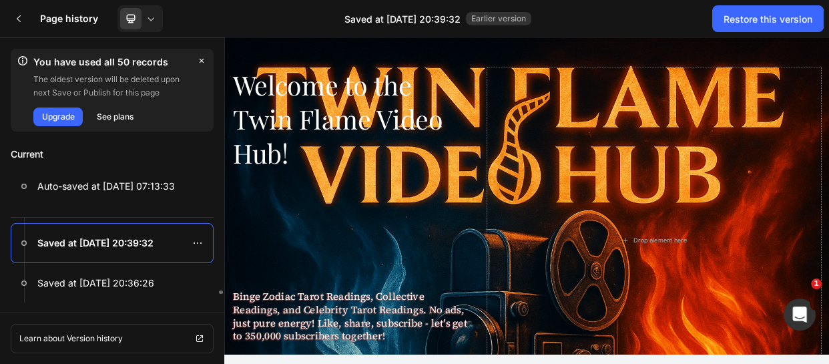
scroll to position [420, 0]
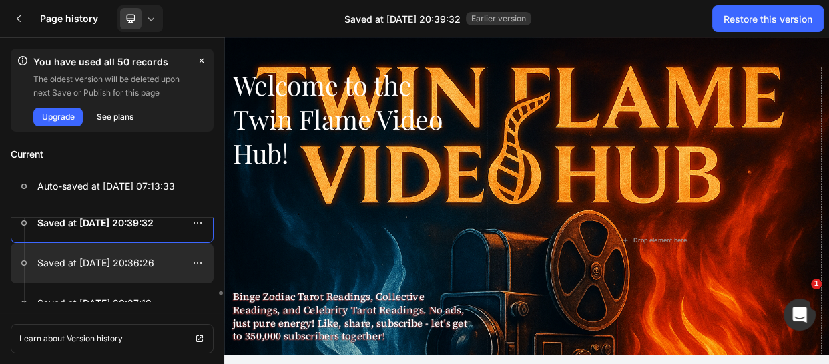
click at [86, 259] on p "Saved at [DATE] 20:36:26" at bounding box center [95, 263] width 117 height 16
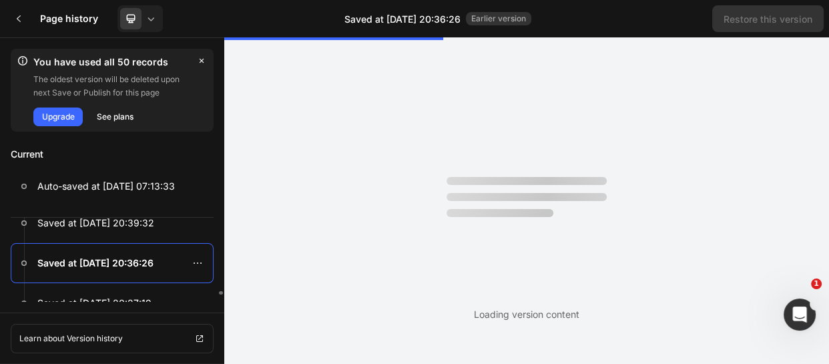
scroll to position [0, 0]
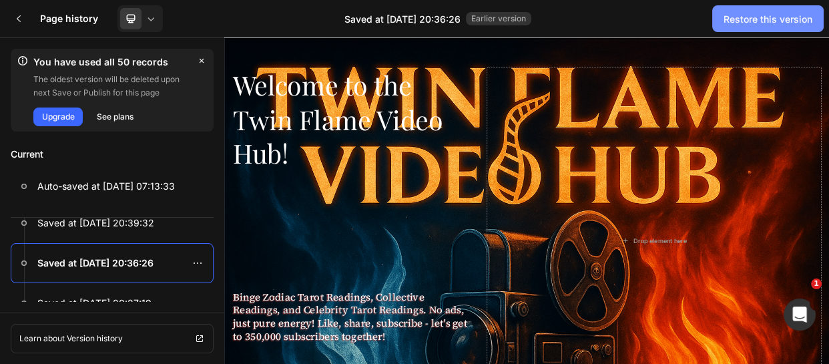
click at [775, 17] on div "Restore this version" at bounding box center [767, 19] width 89 height 14
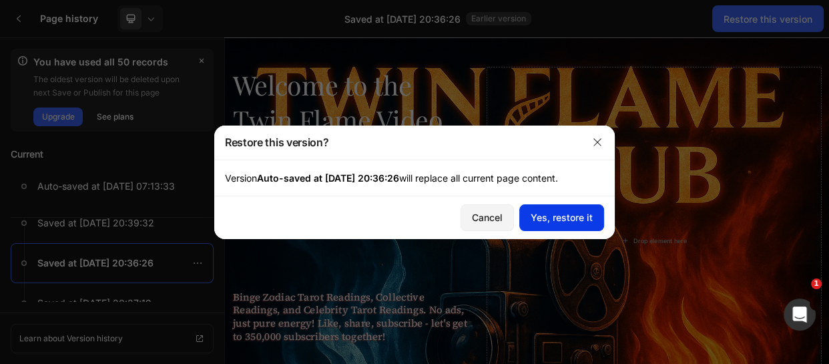
click at [546, 218] on div "Yes, restore it" at bounding box center [561, 217] width 62 height 14
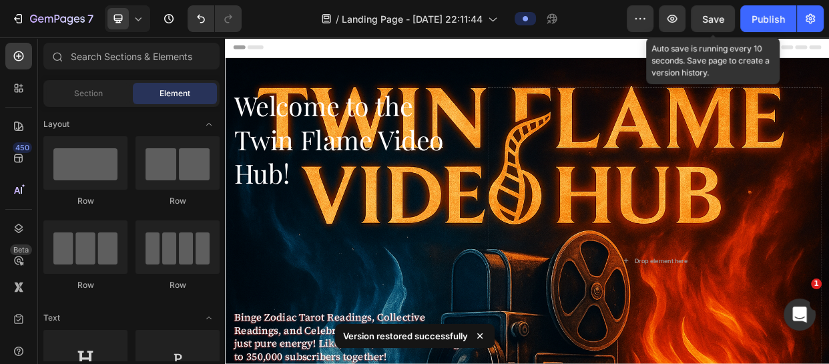
click at [711, 21] on span "Save" at bounding box center [713, 18] width 22 height 11
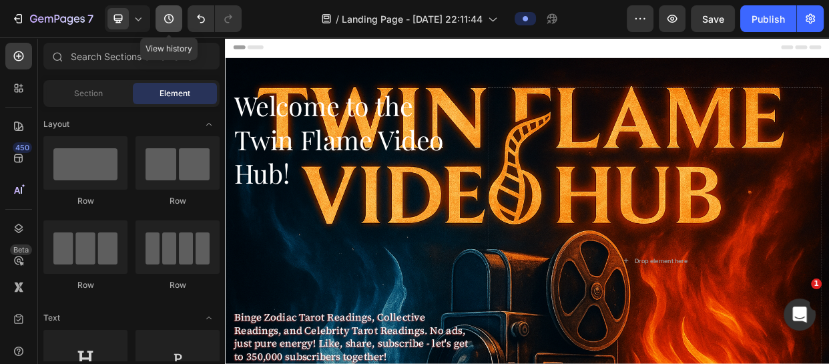
click at [173, 14] on icon "button" at bounding box center [168, 18] width 13 height 13
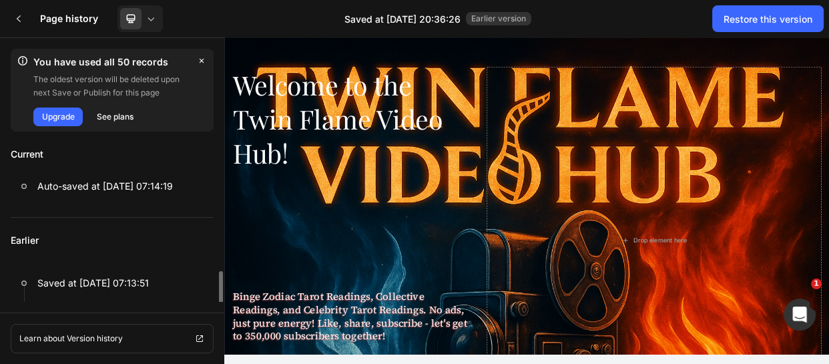
click at [176, 261] on p "Earlier" at bounding box center [112, 240] width 203 height 45
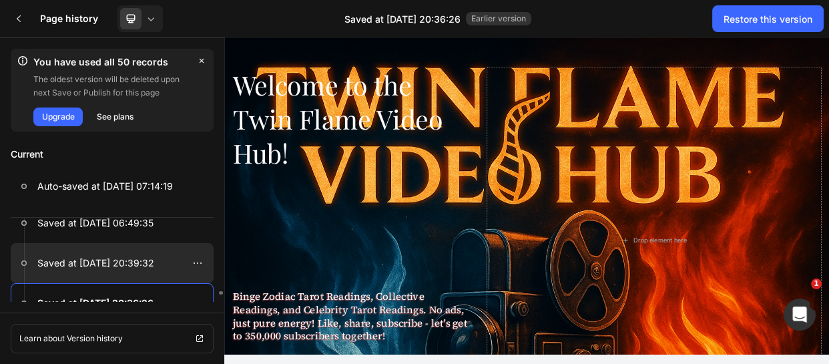
click at [129, 260] on p "Saved at [DATE] 20:39:32" at bounding box center [95, 263] width 117 height 16
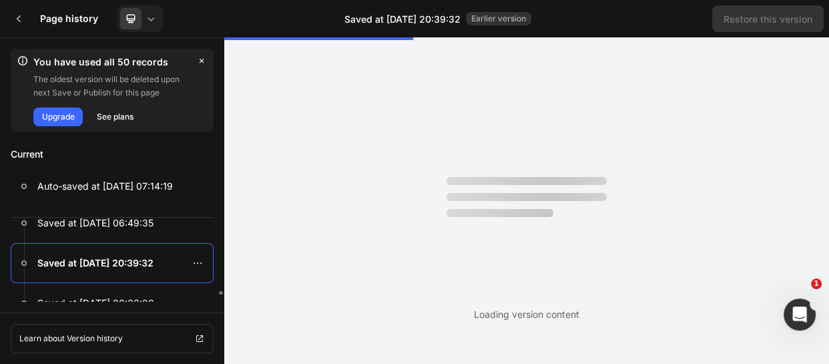
scroll to position [0, 0]
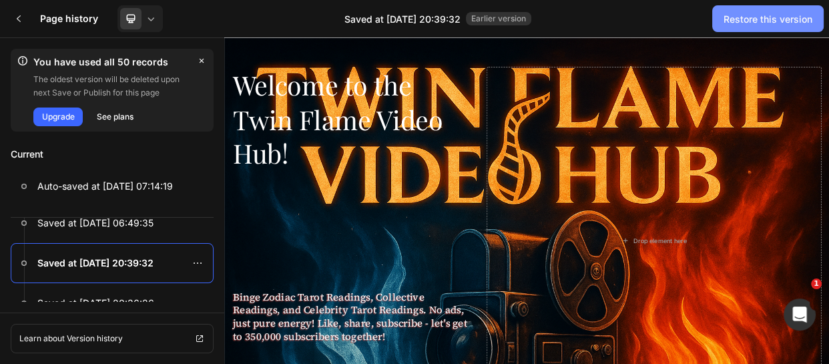
click at [740, 29] on button "Restore this version" at bounding box center [767, 18] width 111 height 27
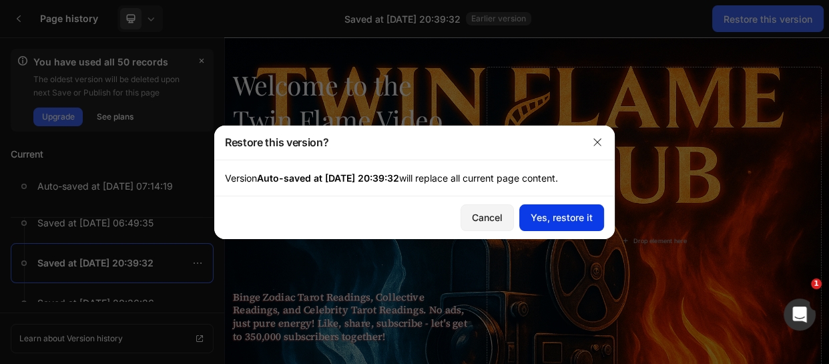
click at [556, 215] on div "Yes, restore it" at bounding box center [561, 217] width 62 height 14
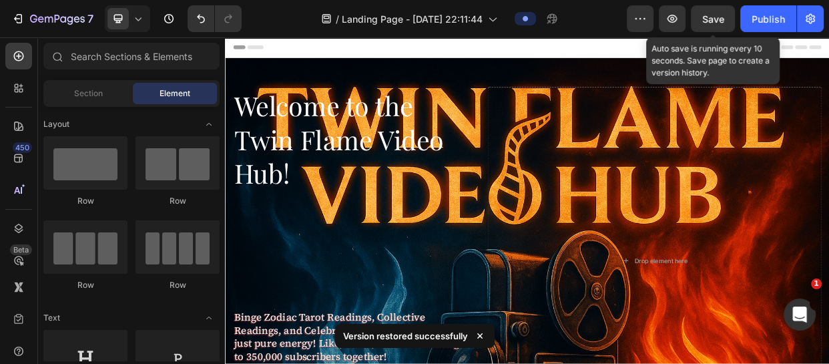
click at [707, 24] on span "Save" at bounding box center [713, 18] width 22 height 11
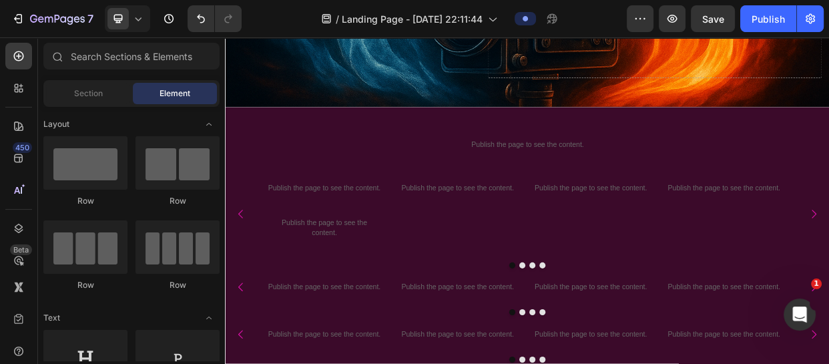
scroll to position [474, 0]
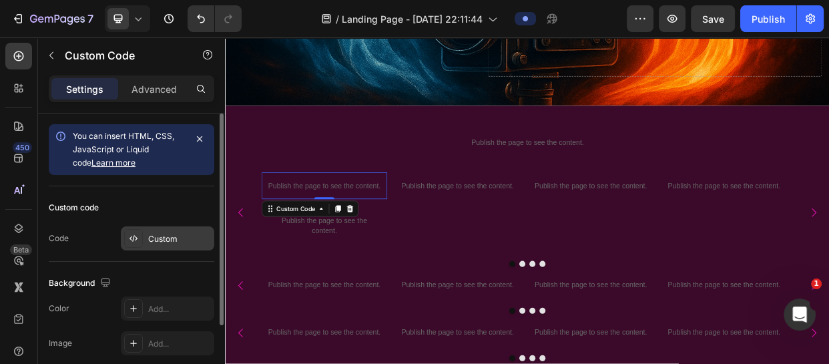
click at [187, 234] on div "Custom" at bounding box center [179, 239] width 63 height 12
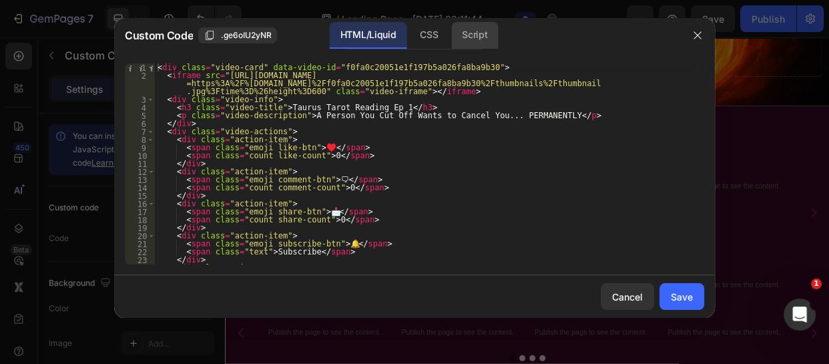
click at [474, 29] on div "Script" at bounding box center [474, 35] width 47 height 27
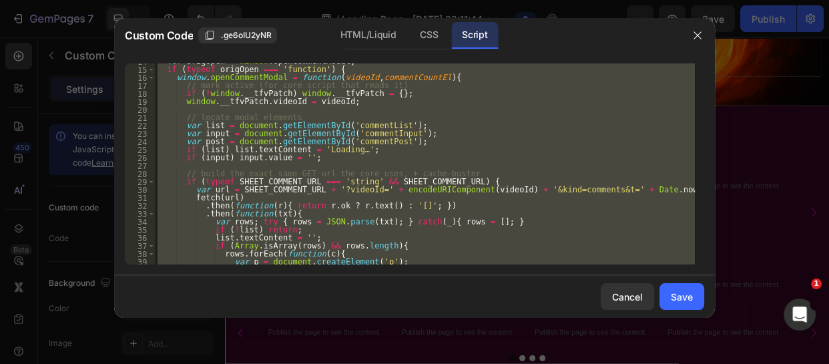
scroll to position [432, 0]
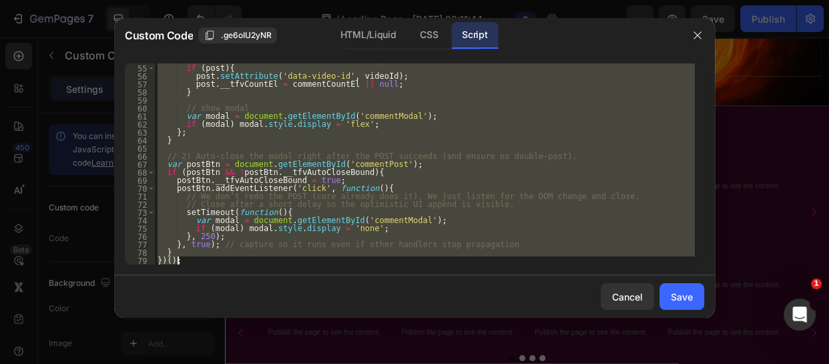
click at [199, 264] on div "// remember the count element for UI bump if ( post ) { post . setAttribute ( '…" at bounding box center [425, 163] width 540 height 201
type textarea "})();"
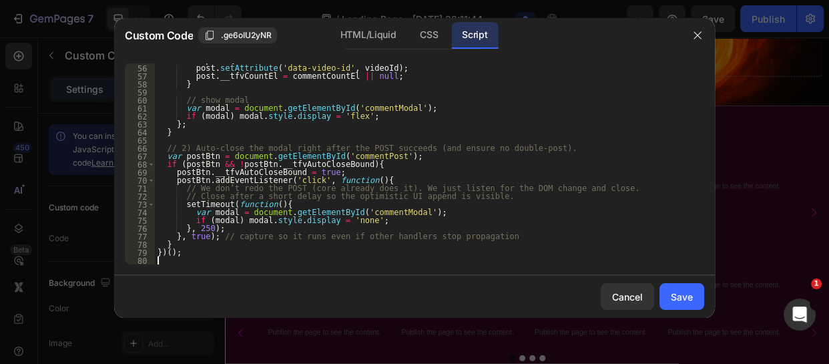
paste textarea "})();"
type textarea "})();"
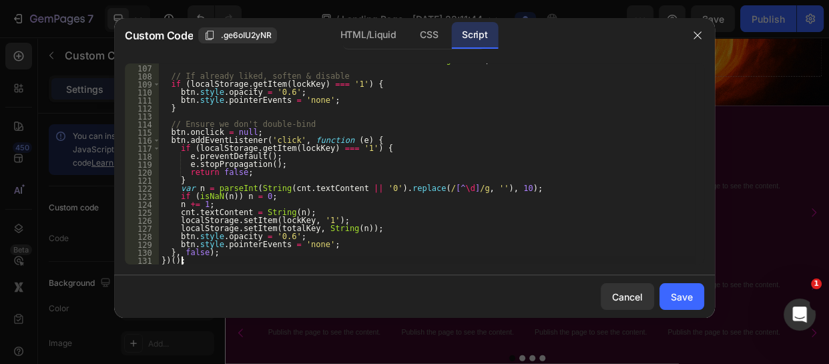
scroll to position [847, 0]
click at [689, 287] on button "Save" at bounding box center [681, 296] width 45 height 27
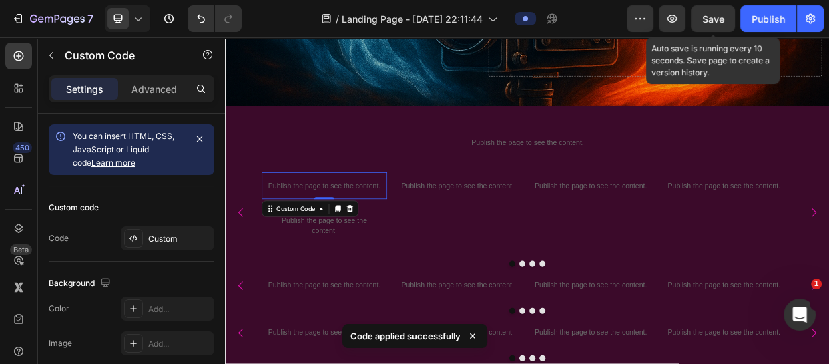
click at [708, 17] on span "Save" at bounding box center [713, 18] width 22 height 11
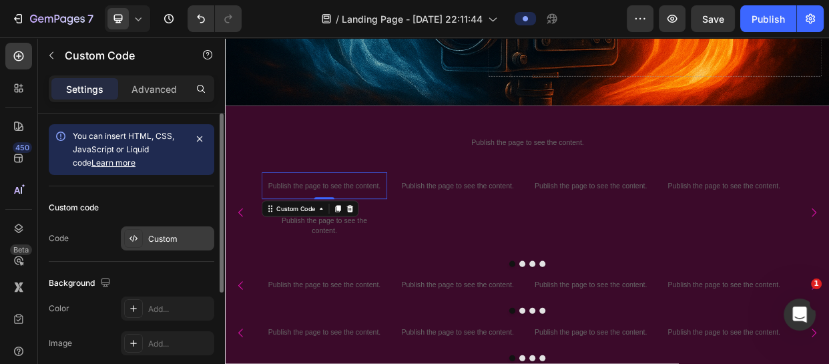
click at [174, 237] on div "Custom" at bounding box center [179, 239] width 63 height 12
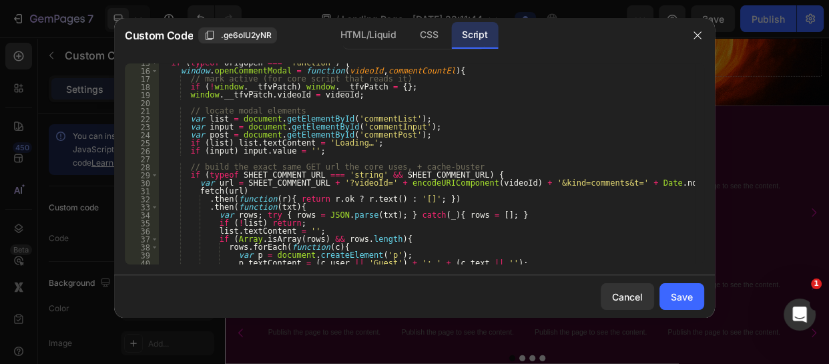
scroll to position [117, 0]
click at [409, 26] on div "HTML/Liquid" at bounding box center [428, 35] width 39 height 27
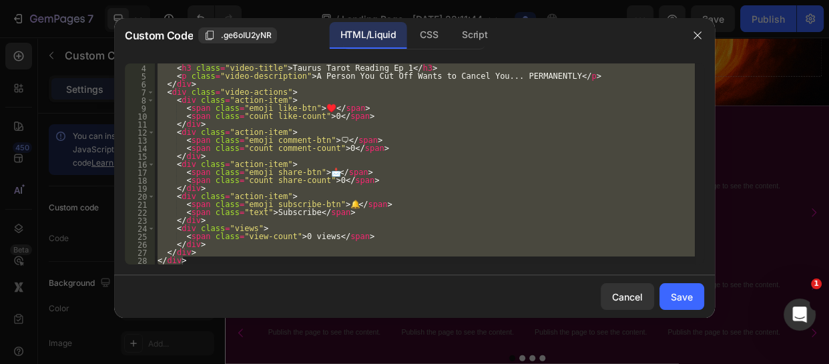
scroll to position [0, 0]
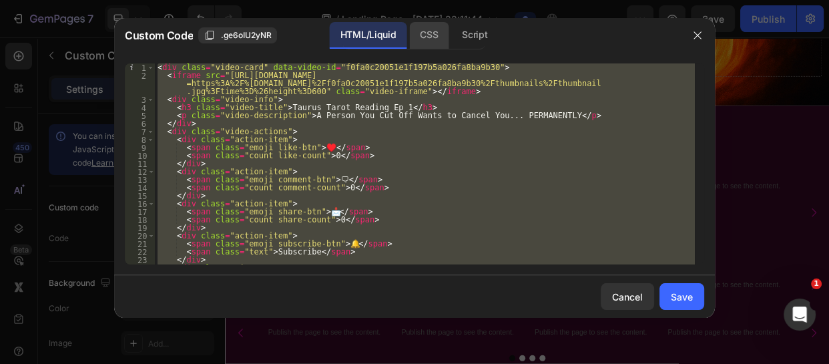
click at [451, 27] on div "CSS" at bounding box center [474, 35] width 47 height 27
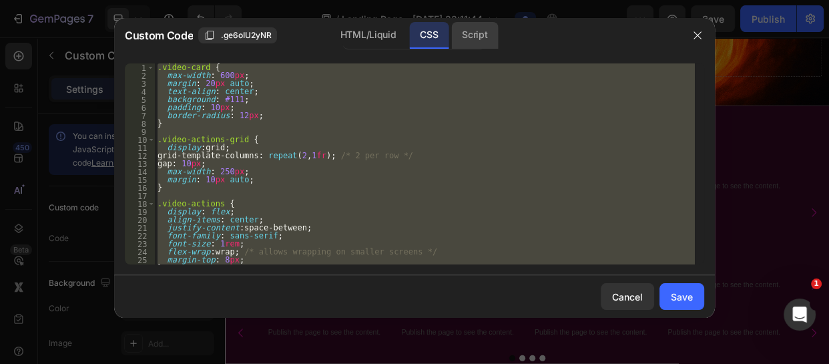
click at [478, 31] on div "Script" at bounding box center [474, 35] width 47 height 27
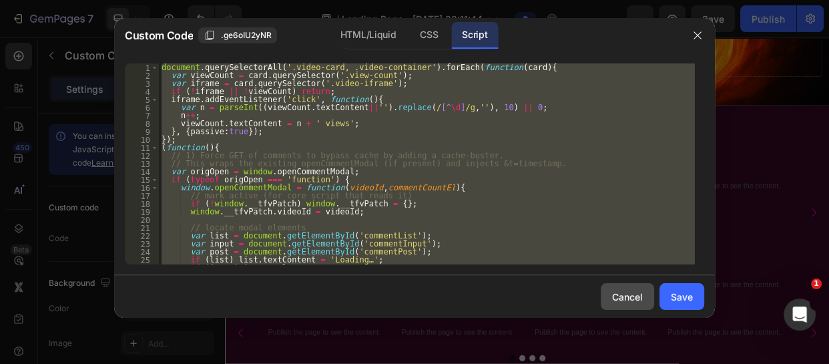
click at [621, 293] on div "Cancel" at bounding box center [627, 297] width 31 height 14
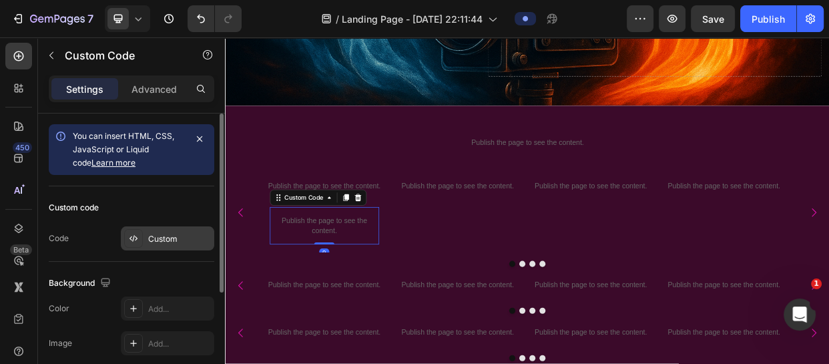
click at [167, 226] on div "Custom" at bounding box center [167, 238] width 93 height 24
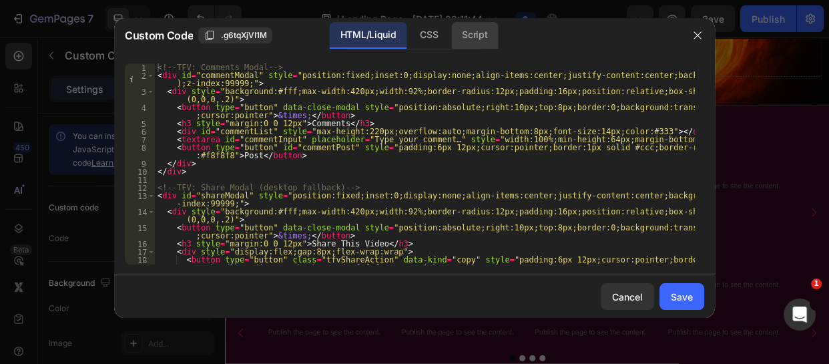
click at [476, 33] on div "Script" at bounding box center [474, 35] width 47 height 27
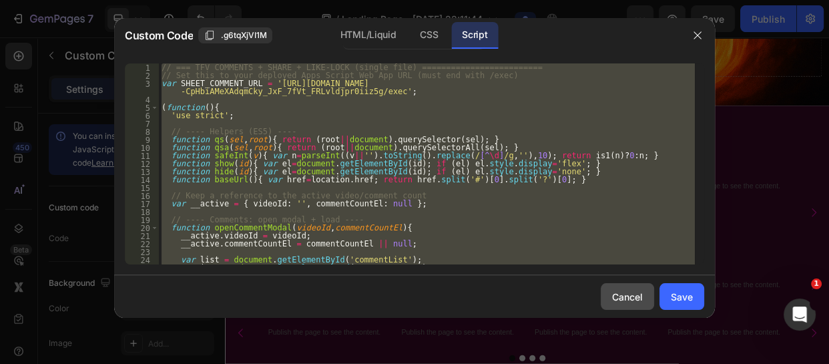
click at [628, 293] on div "Cancel" at bounding box center [627, 297] width 31 height 14
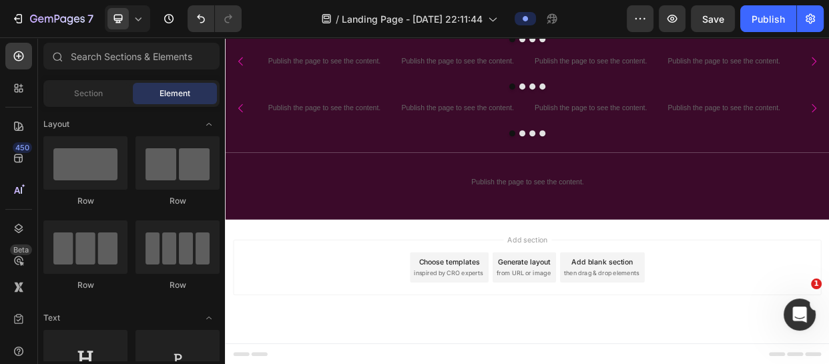
scroll to position [456, 0]
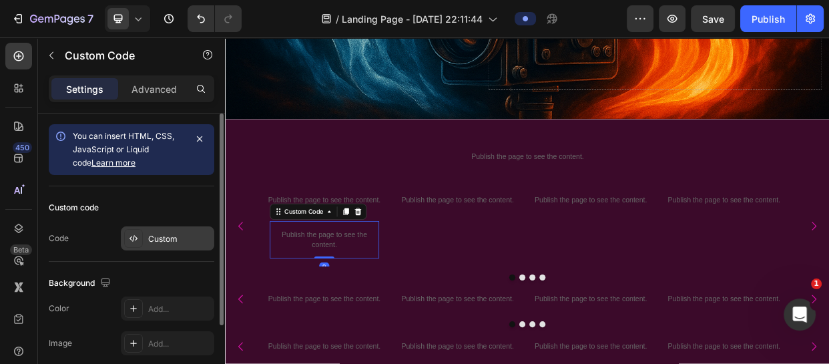
click at [170, 234] on div "Custom" at bounding box center [179, 239] width 63 height 12
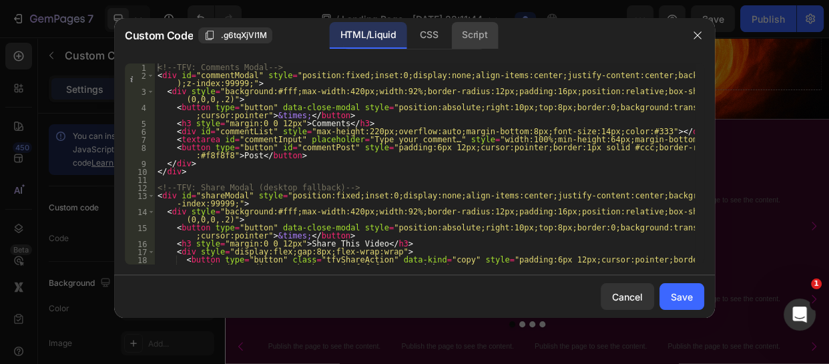
click at [484, 37] on div "Script" at bounding box center [474, 35] width 47 height 27
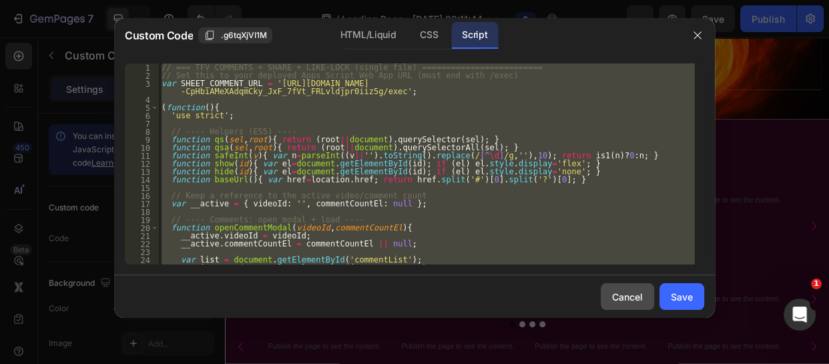
click at [629, 298] on div "Cancel" at bounding box center [627, 297] width 31 height 14
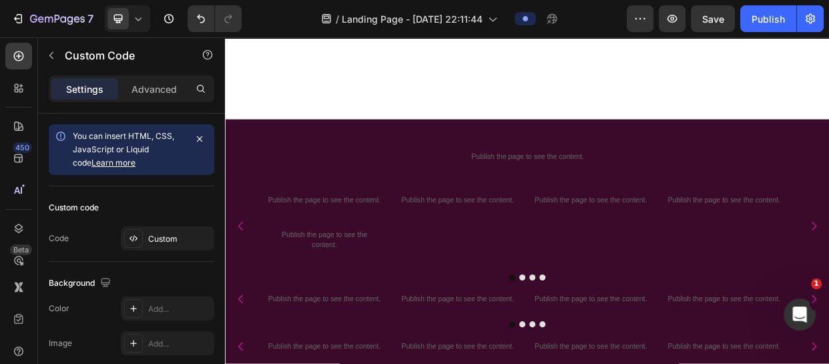
scroll to position [834, 0]
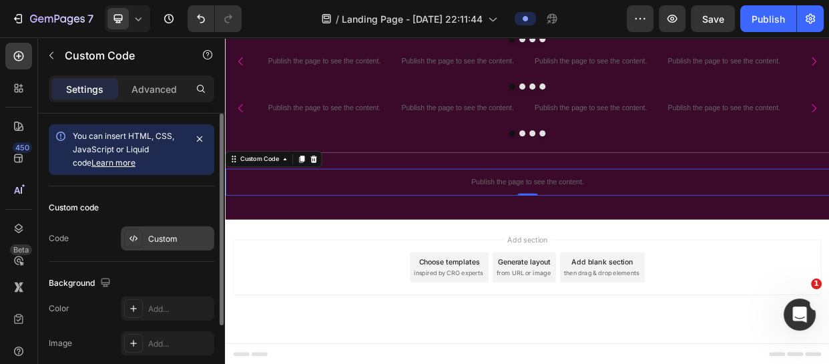
click at [167, 230] on div "Custom" at bounding box center [167, 238] width 93 height 24
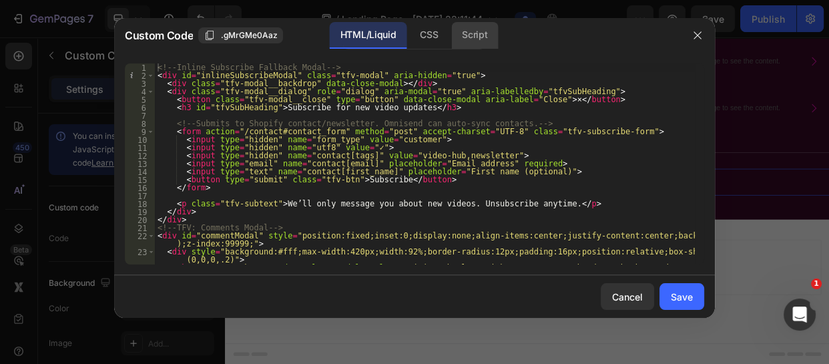
click at [467, 39] on div "Script" at bounding box center [474, 35] width 47 height 27
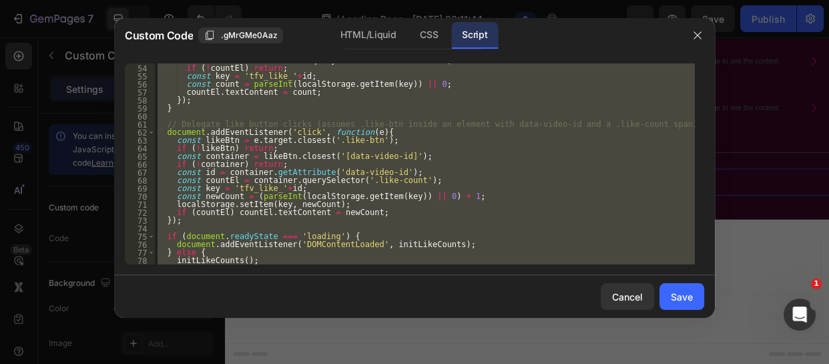
scroll to position [440, 0]
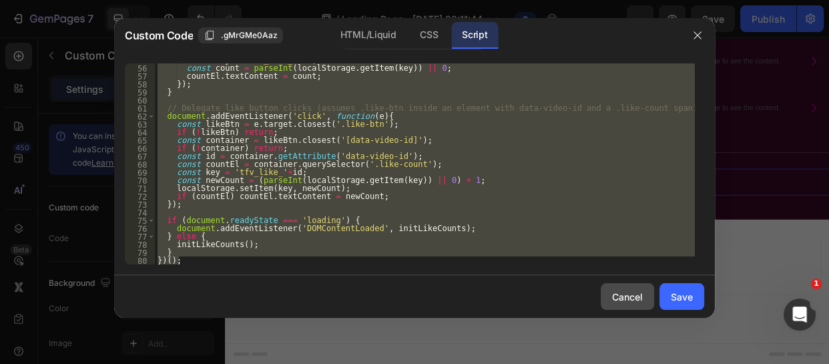
click at [643, 299] on button "Cancel" at bounding box center [626, 296] width 53 height 27
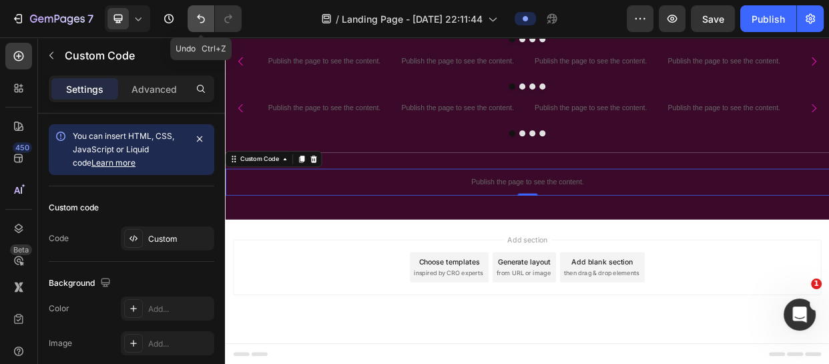
click at [204, 19] on icon "Undo/Redo" at bounding box center [201, 19] width 8 height 9
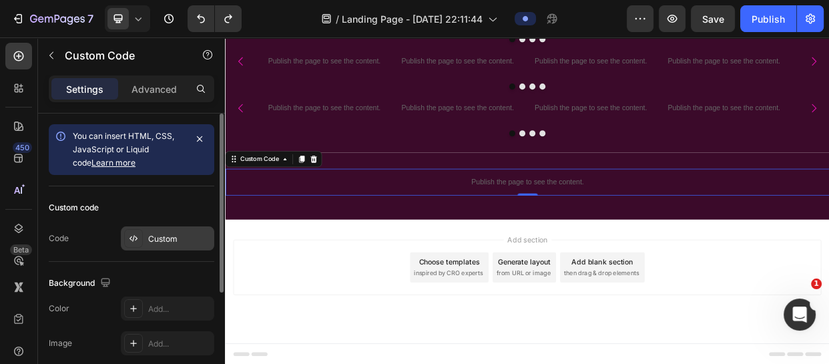
click at [174, 239] on div "Custom" at bounding box center [179, 239] width 63 height 12
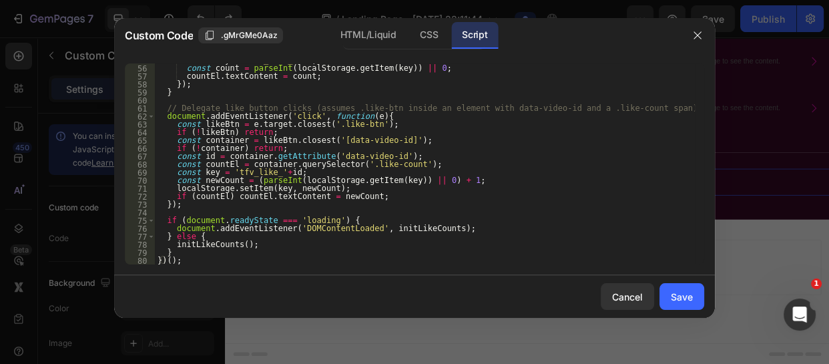
type textarea "})();"
click at [184, 262] on div "const key = 'tfv_like_' + id ; const count = parseInt ( localStorage . getItem …" at bounding box center [425, 164] width 540 height 217
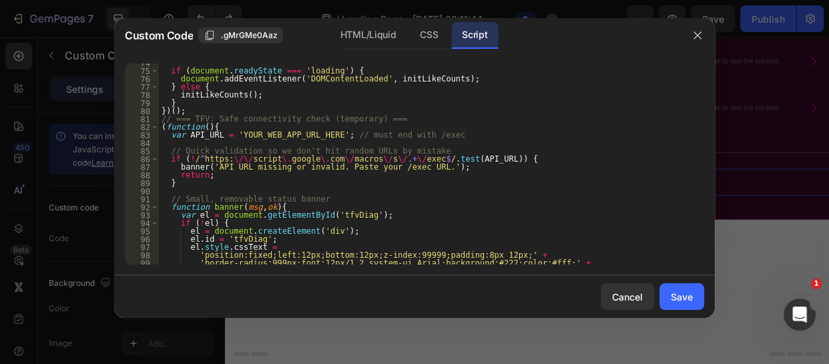
scroll to position [588, 0]
drag, startPoint x: 313, startPoint y: 135, endPoint x: 230, endPoint y: 133, distance: 83.4
click at [230, 133] on div "if ( document . readyState === 'loading' ) { document . addEventListener ( 'DOM…" at bounding box center [427, 167] width 536 height 217
paste textarea "[URL][DOMAIN_NAME]"
type textarea "var API_URL = '[URL][DOMAIN_NAME]'; // must end with /exec"
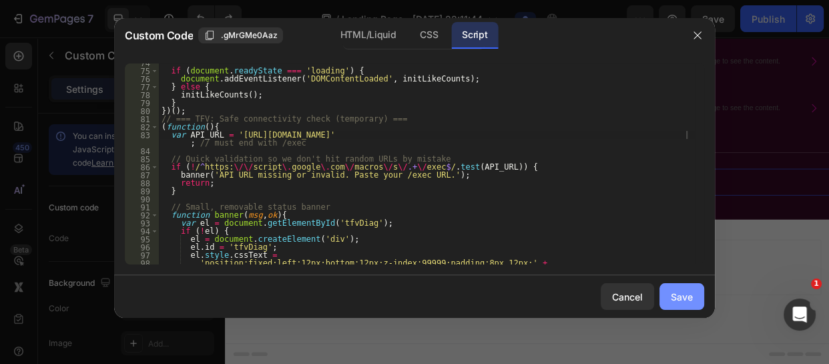
click at [679, 293] on div "Save" at bounding box center [682, 297] width 22 height 14
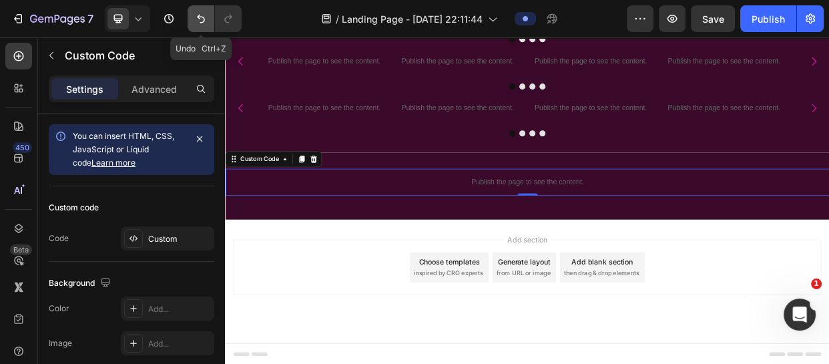
click at [200, 21] on icon "Undo/Redo" at bounding box center [200, 18] width 13 height 13
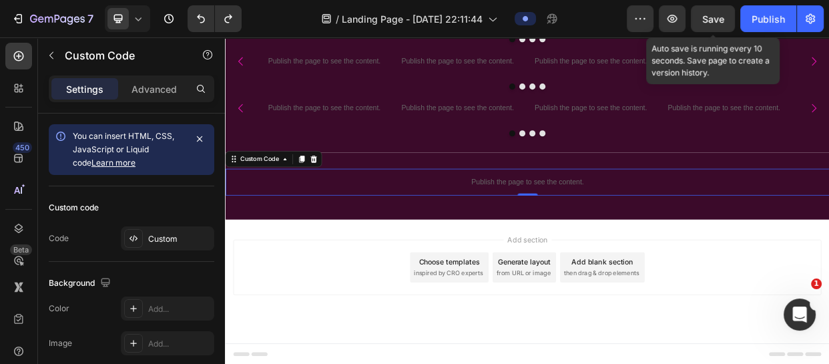
click at [711, 21] on span "Save" at bounding box center [713, 18] width 22 height 11
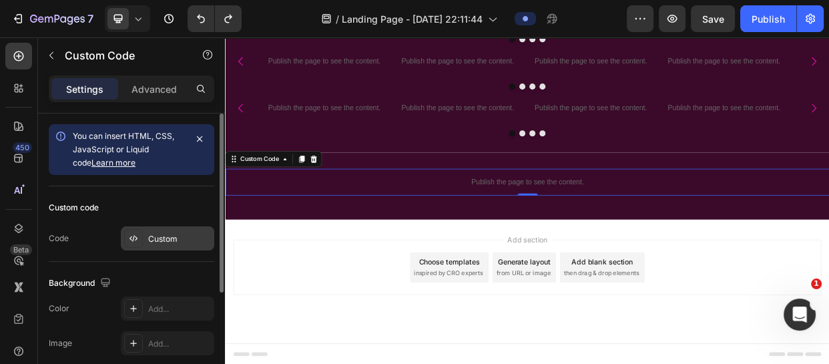
click at [166, 238] on div "Custom" at bounding box center [179, 239] width 63 height 12
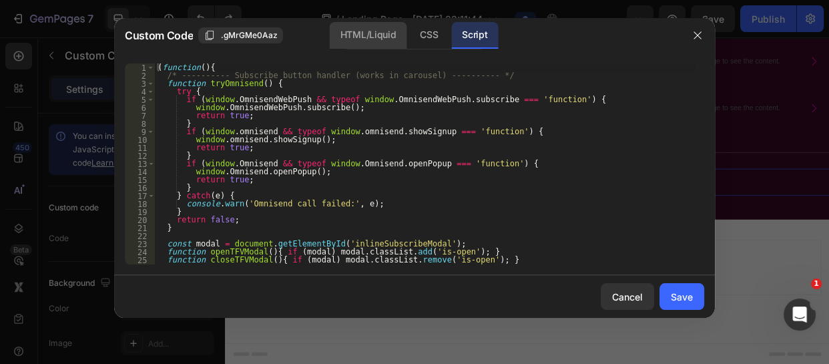
click at [409, 35] on div "HTML/Liquid" at bounding box center [428, 35] width 39 height 27
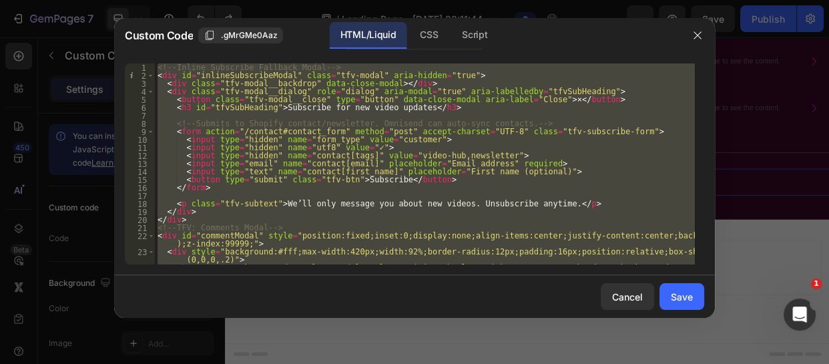
click at [159, 69] on div "<!-- Inline Subscribe Fallback Modal --> < div id = "inlineSubscribeModal" clas…" at bounding box center [425, 163] width 540 height 201
click at [469, 33] on div "Script" at bounding box center [474, 35] width 47 height 27
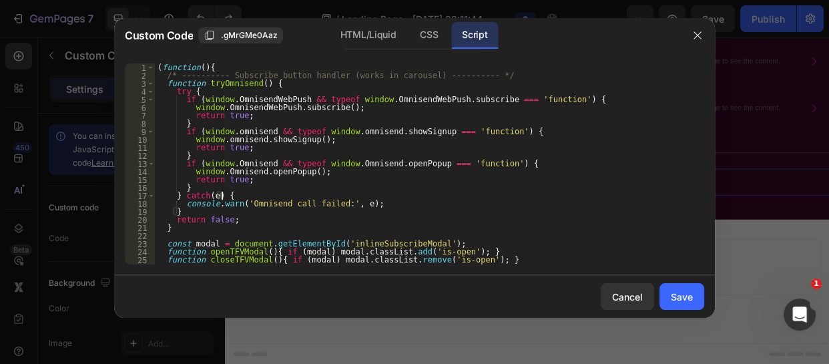
click at [298, 193] on div "( function ( ) { /* ---------- Subscribe button handler (works in carousel) ---…" at bounding box center [425, 171] width 540 height 217
type textarea "} })();"
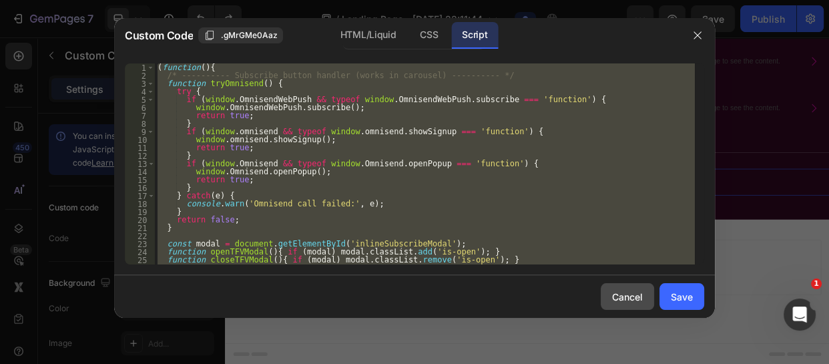
click at [625, 290] on div "Cancel" at bounding box center [627, 297] width 31 height 14
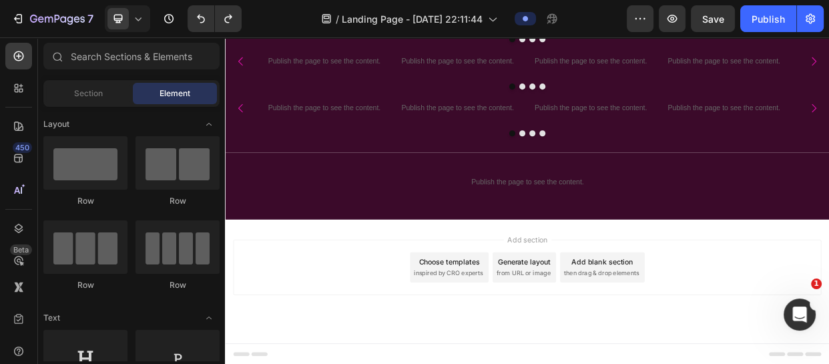
scroll to position [456, 0]
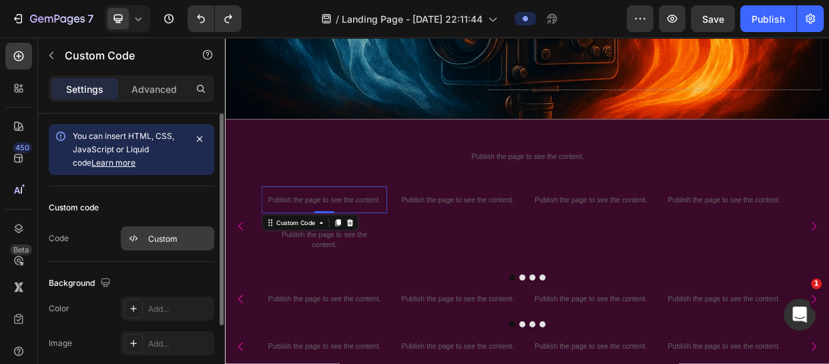
click at [173, 231] on div "Custom" at bounding box center [167, 238] width 93 height 24
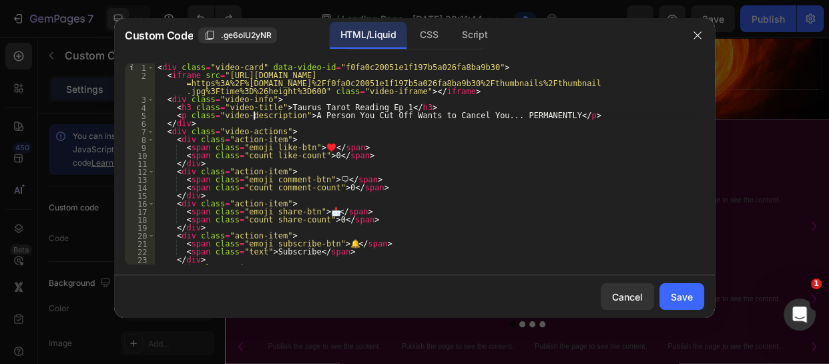
click at [254, 119] on div "< div class = "video-card" data-video-id = "f0fa0c20051e1f197b5a026fa8ba9b30" >…" at bounding box center [425, 171] width 540 height 217
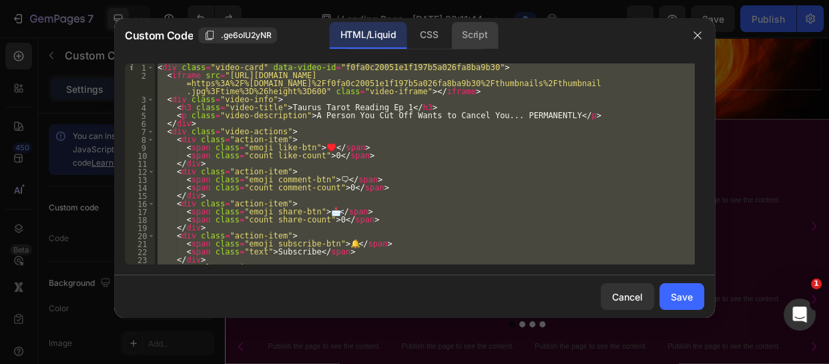
click at [469, 33] on div "Script" at bounding box center [474, 35] width 47 height 27
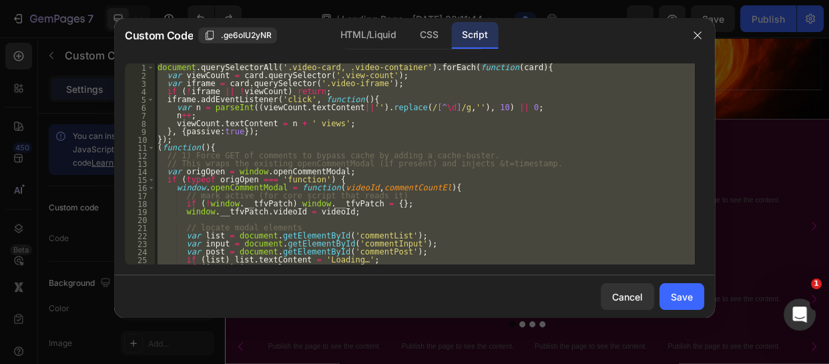
click at [216, 98] on div "document . querySelectorAll ( '.video-card, .video-container' ) . forEach ( fun…" at bounding box center [425, 163] width 540 height 201
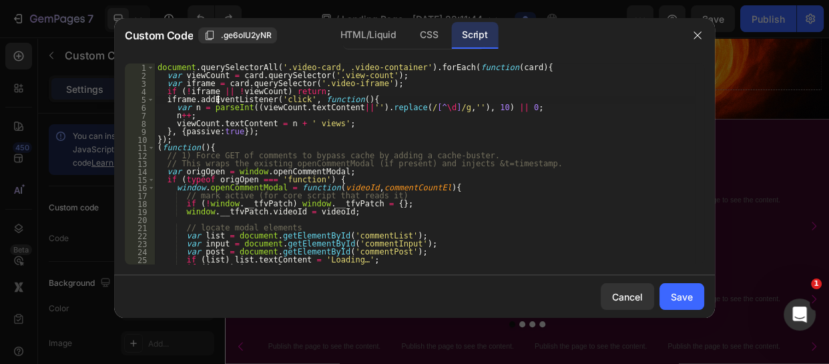
type textarea "} })();"
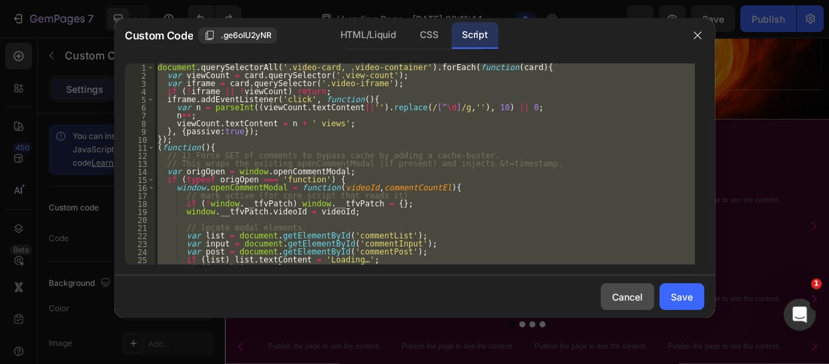
click at [630, 300] on div "Cancel" at bounding box center [627, 297] width 31 height 14
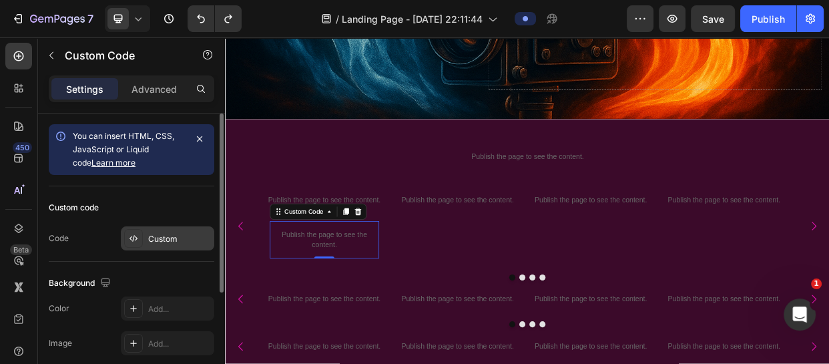
click at [163, 240] on div "Custom" at bounding box center [179, 239] width 63 height 12
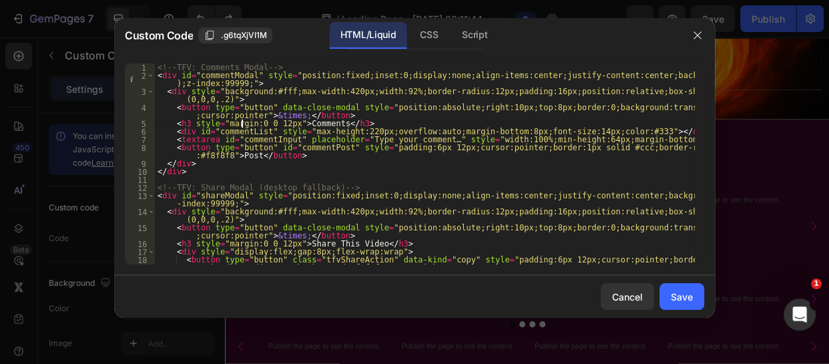
click at [242, 125] on div "<!-- TFV: Comments Modal --> < div id = "commentModal" style = "position:fixed;…" at bounding box center [425, 175] width 540 height 225
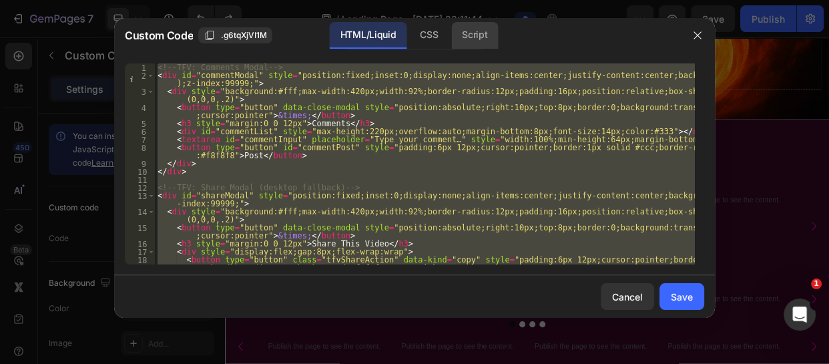
click at [485, 36] on div "Script" at bounding box center [474, 35] width 47 height 27
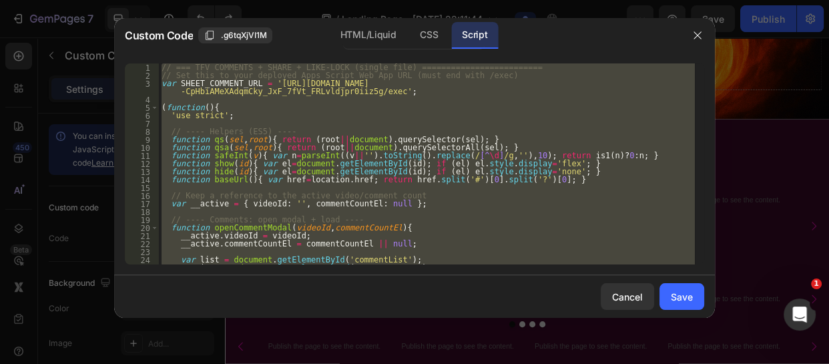
click at [183, 74] on div "// === TFV COMMENTS + SHARE + LIKE-LOCK (single file) =========================…" at bounding box center [427, 163] width 536 height 201
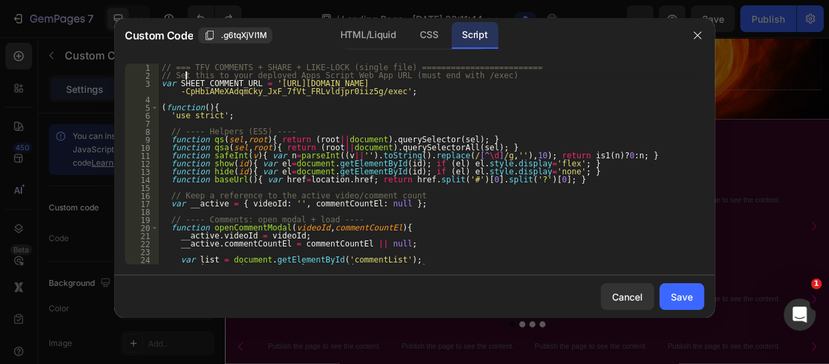
type textarea "else ready(); })();"
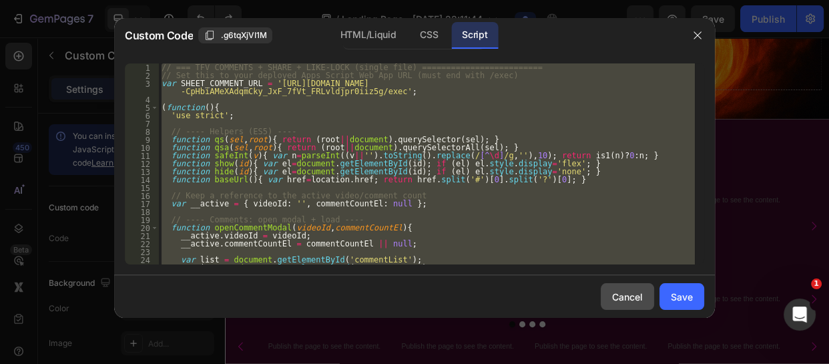
click at [623, 304] on button "Cancel" at bounding box center [626, 296] width 53 height 27
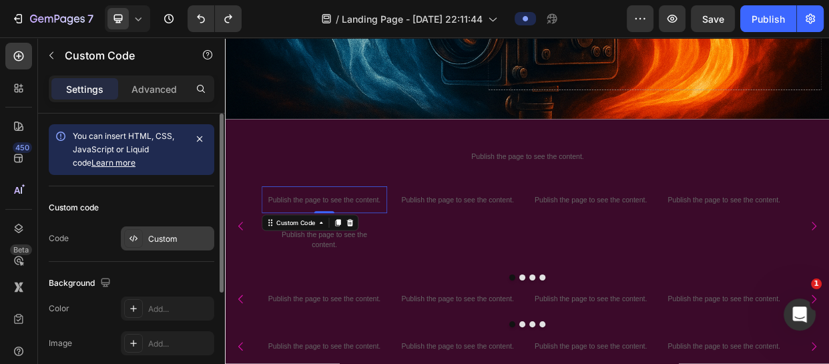
click at [179, 233] on div "Custom" at bounding box center [179, 239] width 63 height 12
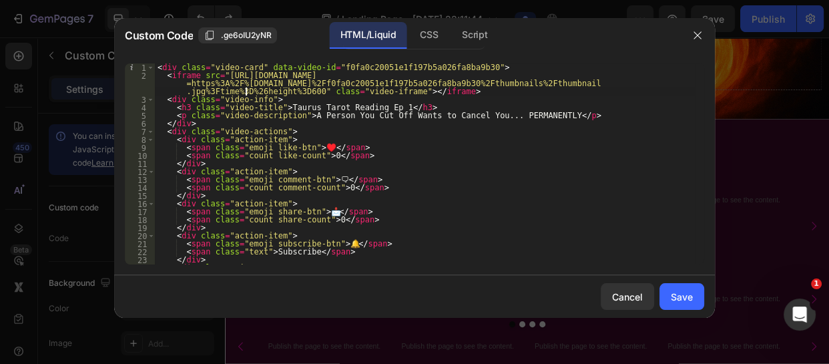
click at [246, 93] on div "< div class = "video-card" data-video-id = "f0fa0c20051e1f197b5a026fa8ba9b30" >…" at bounding box center [425, 171] width 540 height 217
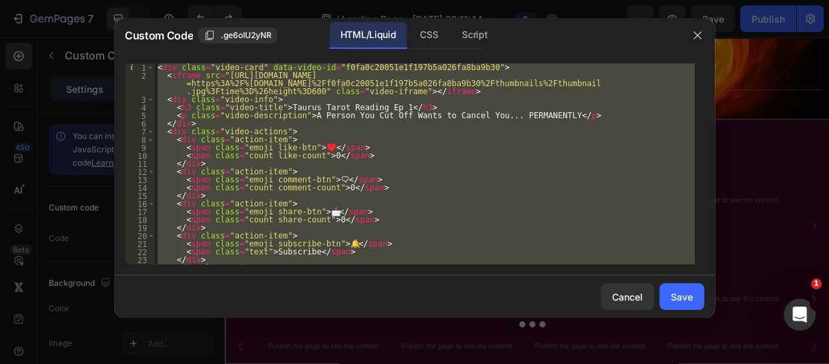
paste textarea
type textarea "</div>"
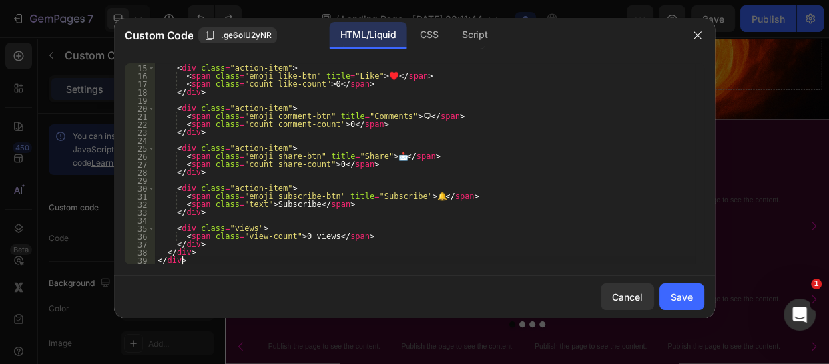
scroll to position [127, 0]
